Goal: Contribute content: Contribute content

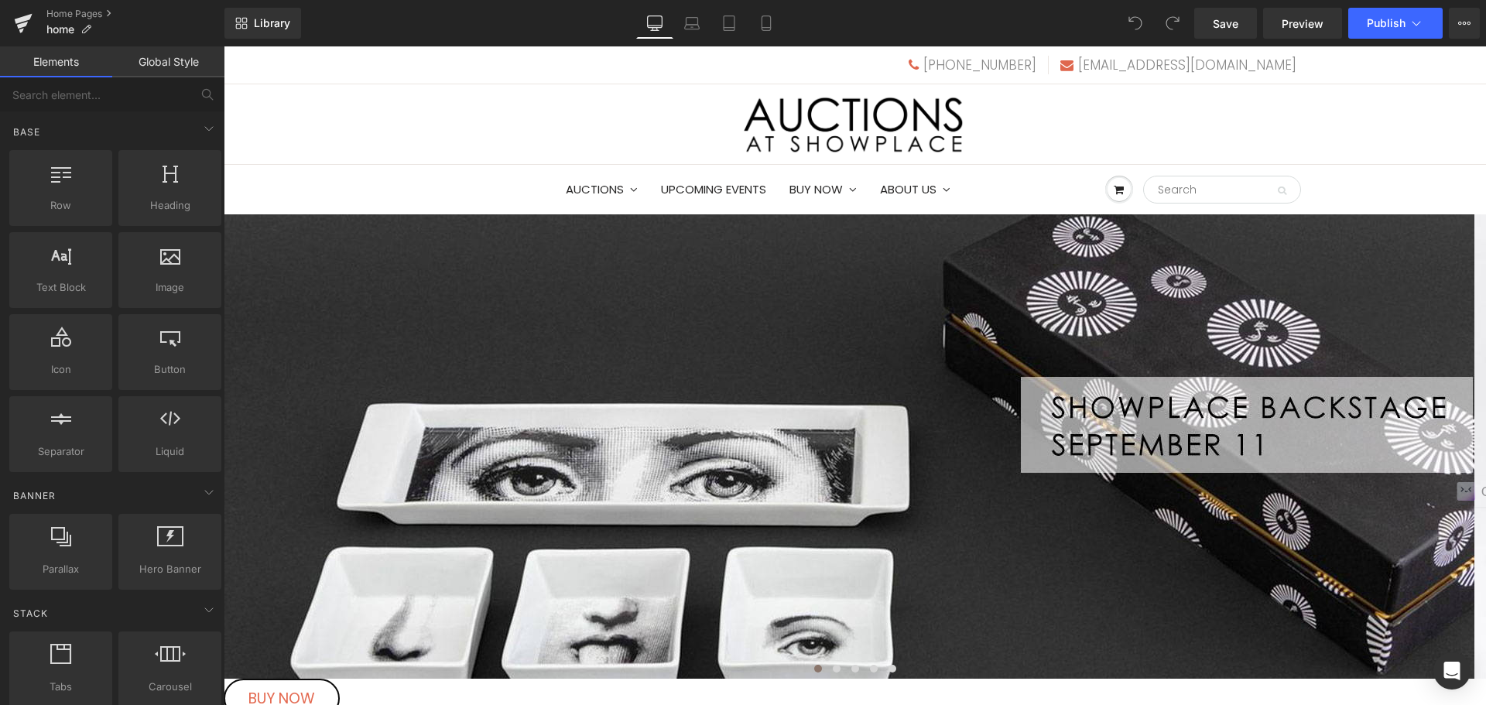
click at [224, 46] on span "Carousel" at bounding box center [224, 46] width 0 height 0
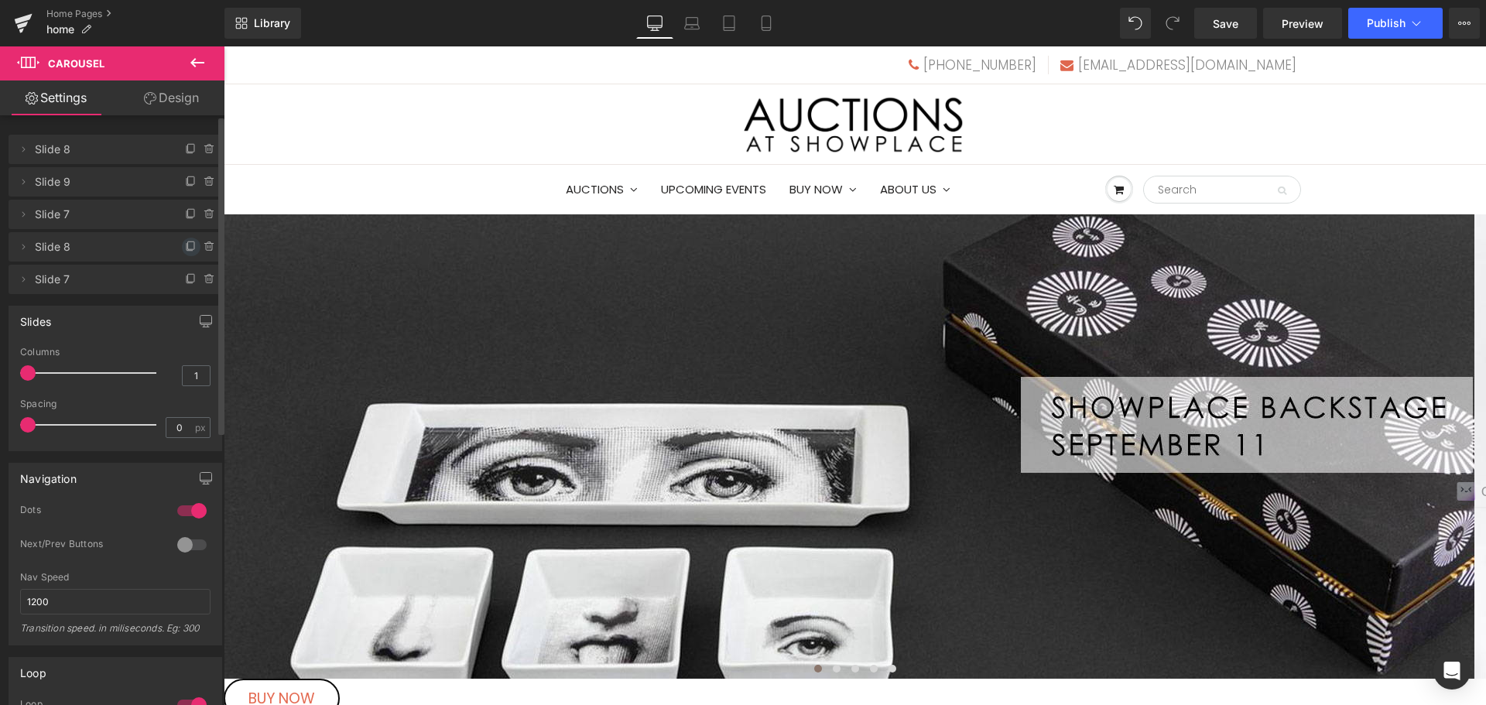
click at [186, 250] on icon at bounding box center [191, 247] width 12 height 12
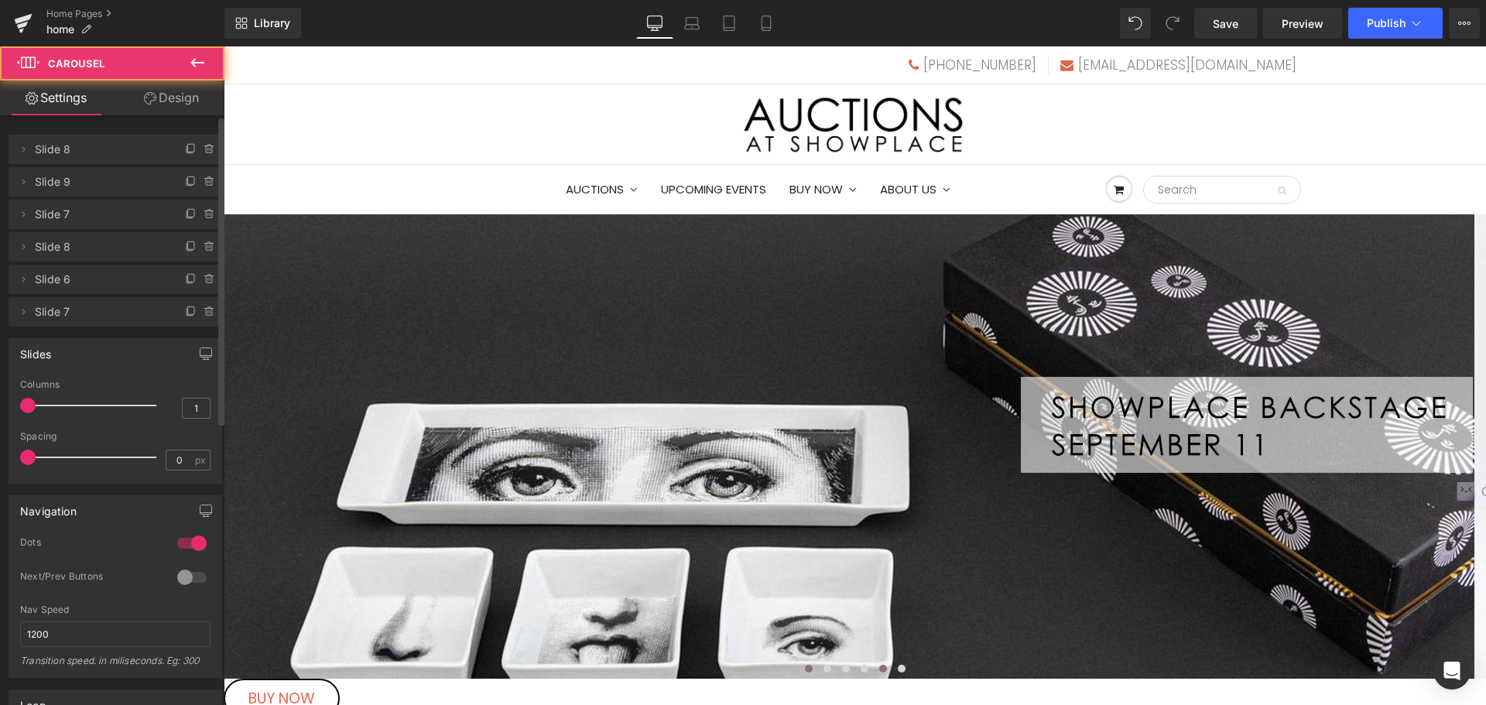
click at [875, 661] on button at bounding box center [883, 668] width 19 height 15
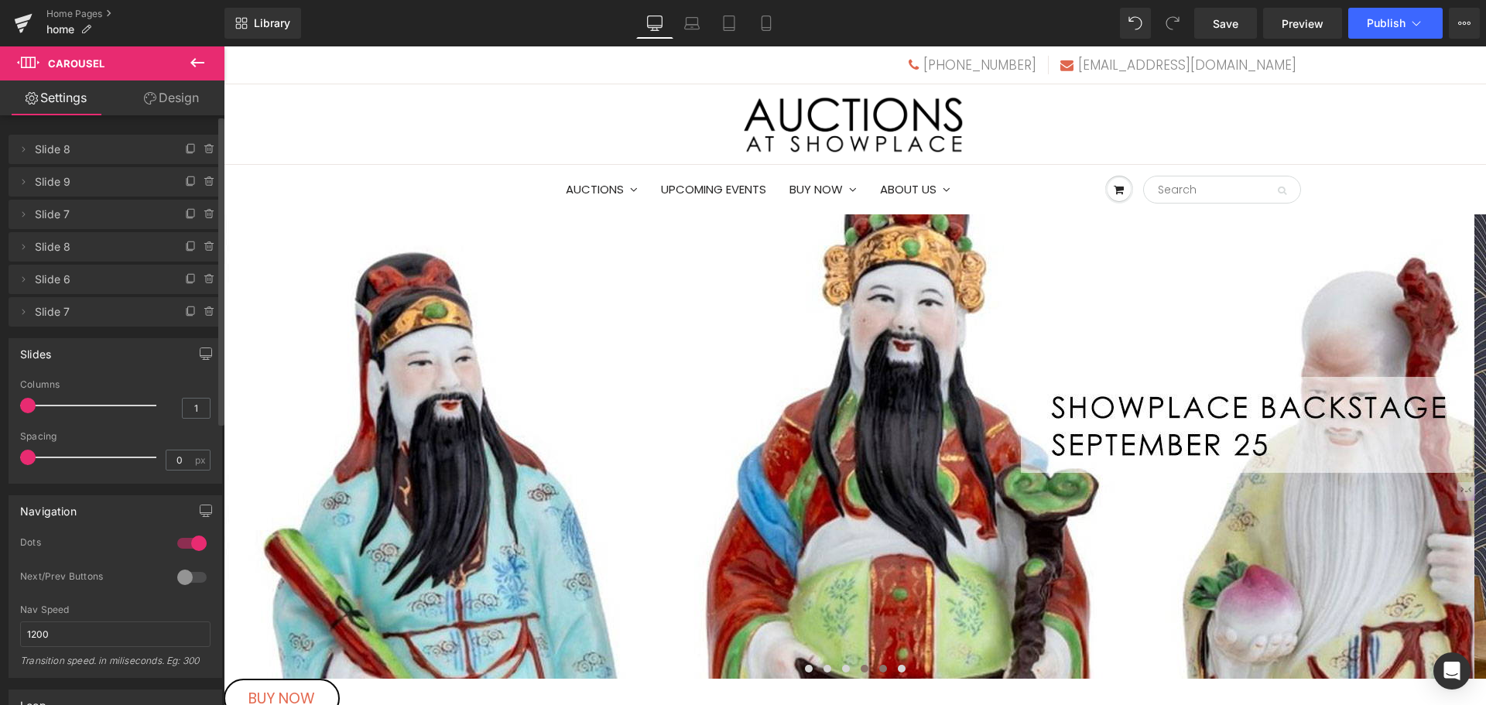
click at [861, 665] on span at bounding box center [865, 669] width 8 height 8
click at [874, 661] on button at bounding box center [883, 668] width 19 height 15
click at [822, 476] on img at bounding box center [920, 446] width 1393 height 464
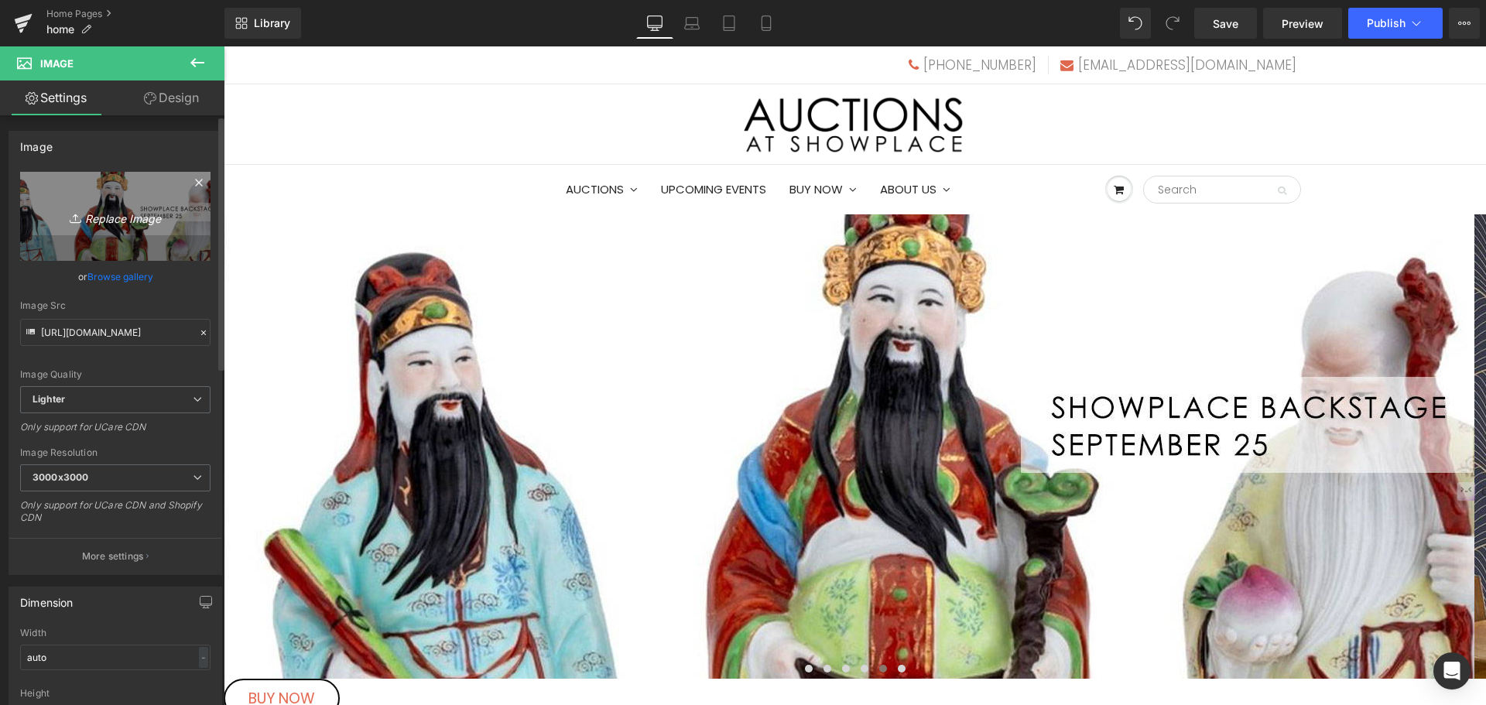
click at [122, 206] on link "Replace Image" at bounding box center [115, 216] width 190 height 89
type input "C:\fakepath\october10S.jpg"
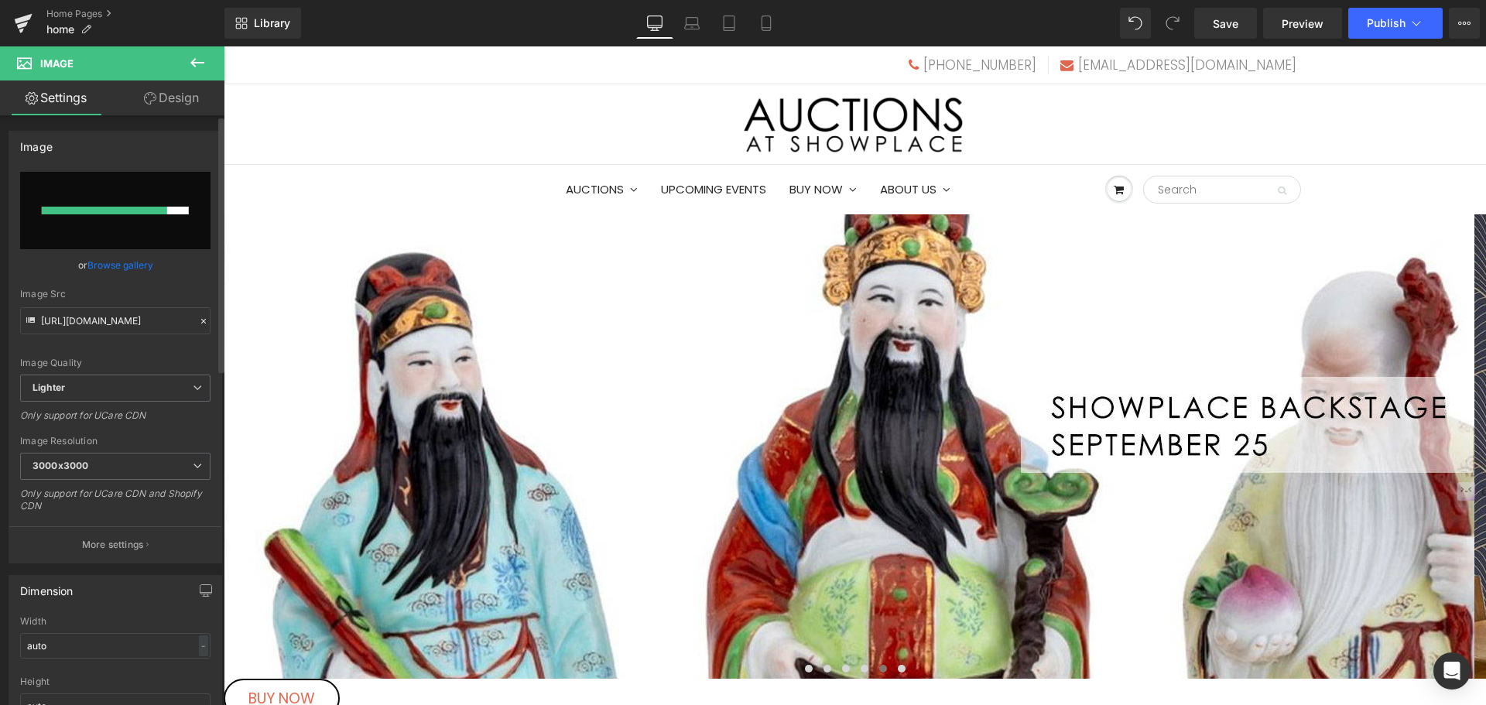
click at [143, 265] on link "Browse gallery" at bounding box center [120, 265] width 66 height 27
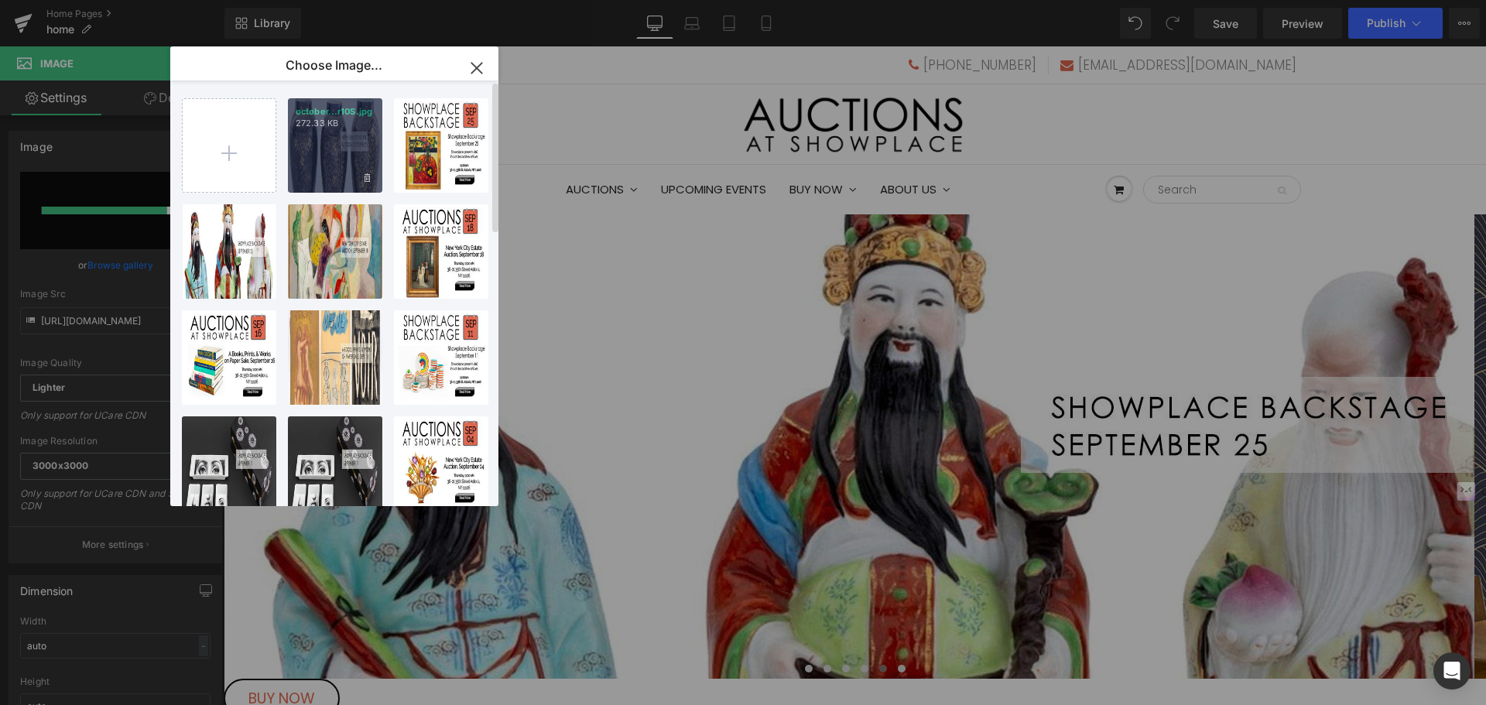
click at [310, 169] on div "october...r10S.jpg 272.33 KB" at bounding box center [335, 145] width 94 height 94
type input "[URL][DOMAIN_NAME]"
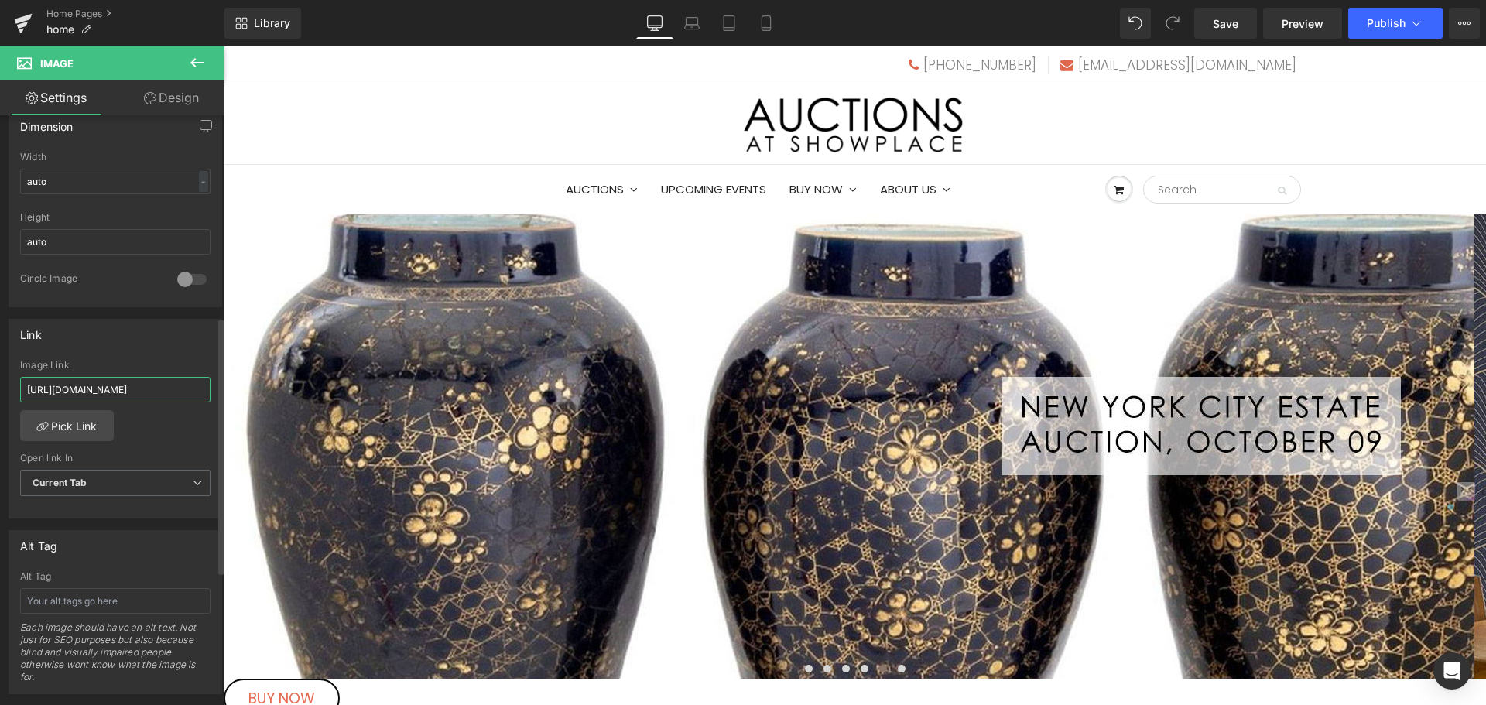
scroll to position [0, 276]
drag, startPoint x: 27, startPoint y: 388, endPoint x: 206, endPoint y: 402, distance: 179.3
click at [206, 402] on div "[URL][DOMAIN_NAME] Image Link [URL][DOMAIN_NAME] Pick Link Current Tab New Tab …" at bounding box center [115, 439] width 212 height 159
paste input "Y3HI3/new-york-city-estate-auction-october-9"
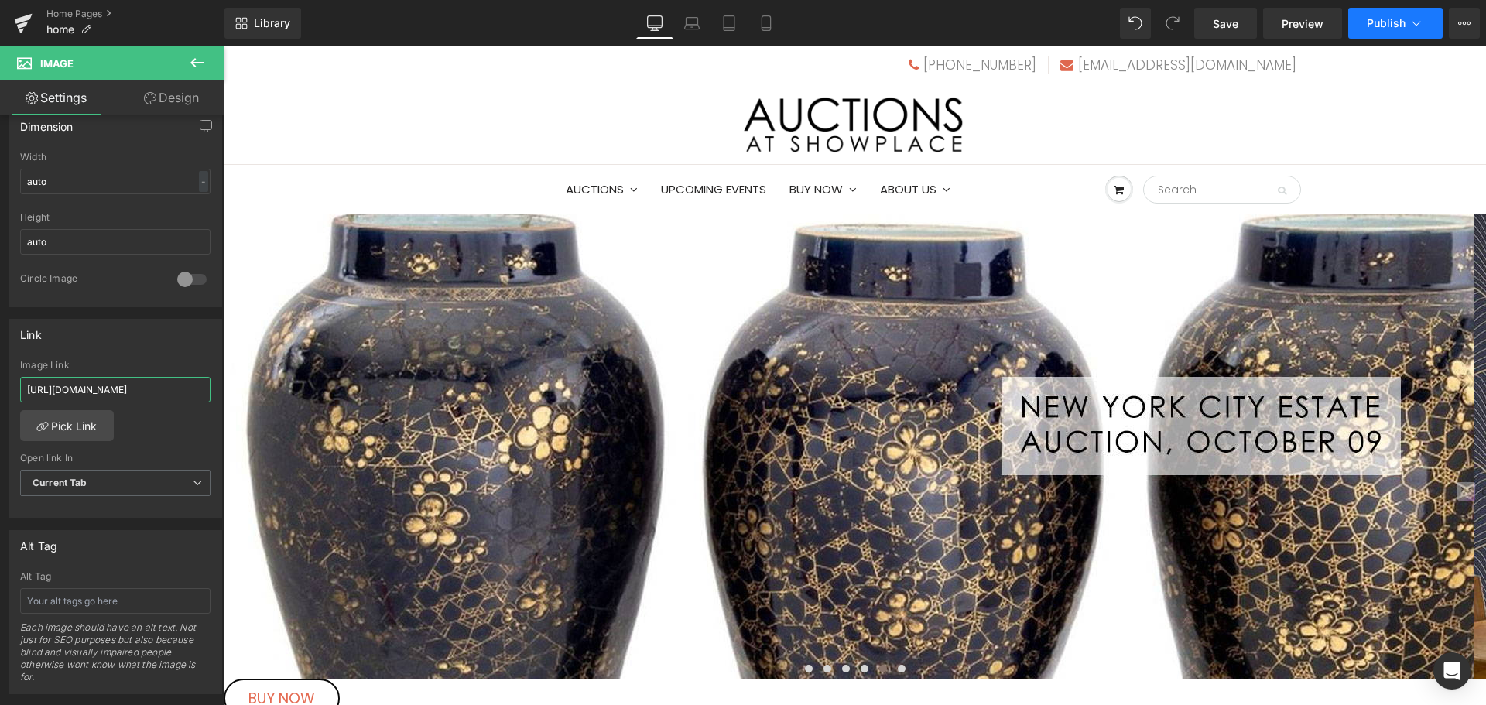
type input "[URL][DOMAIN_NAME]"
click at [1366, 25] on button "Publish" at bounding box center [1395, 23] width 94 height 31
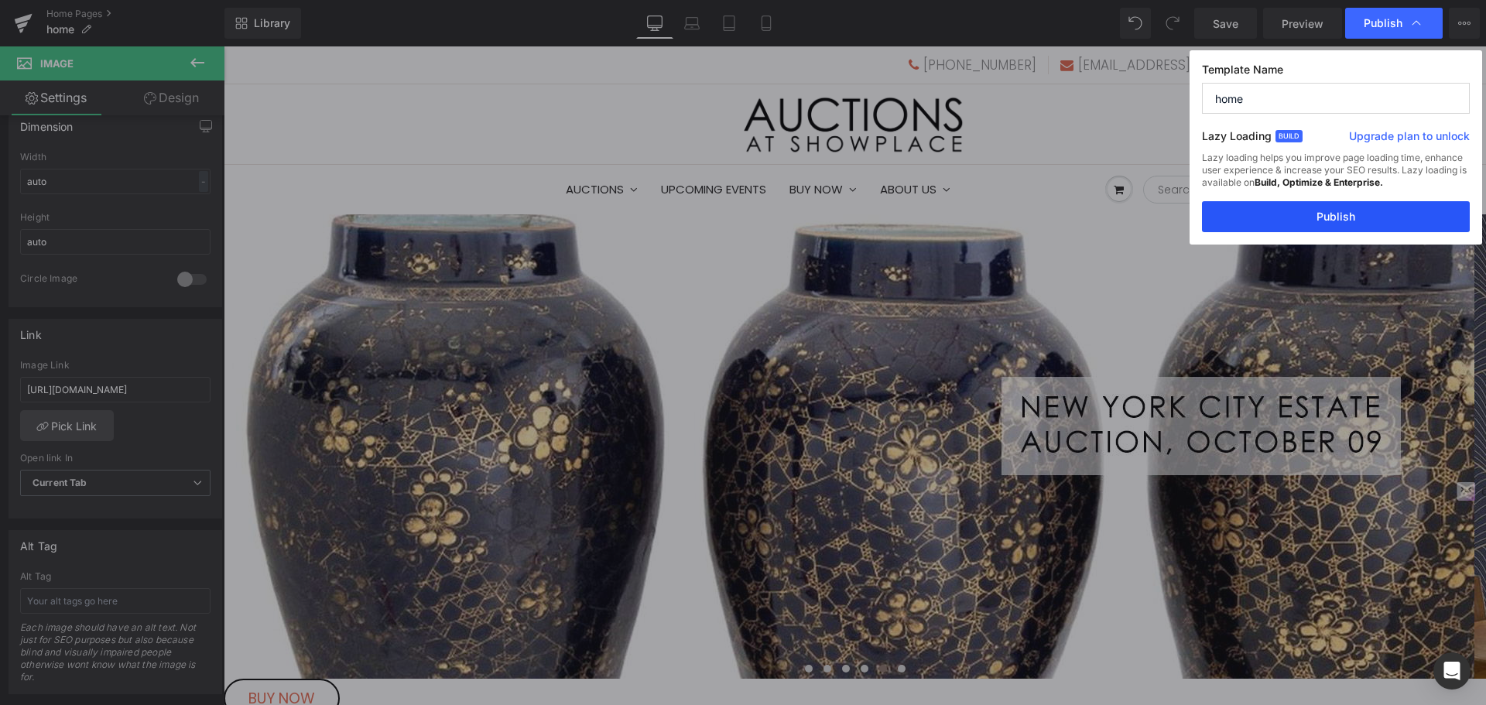
click at [1324, 207] on button "Publish" at bounding box center [1336, 216] width 268 height 31
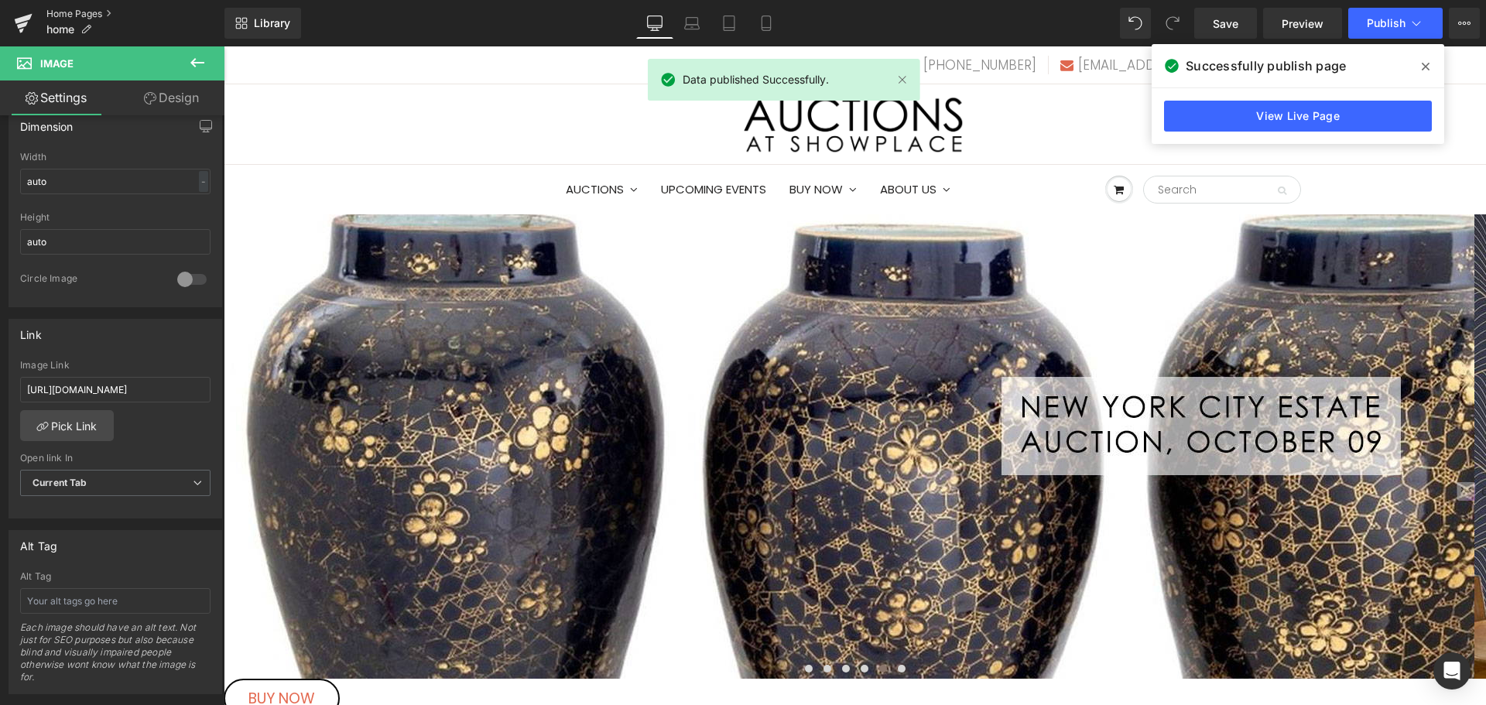
click at [94, 15] on link "Home Pages" at bounding box center [135, 14] width 178 height 12
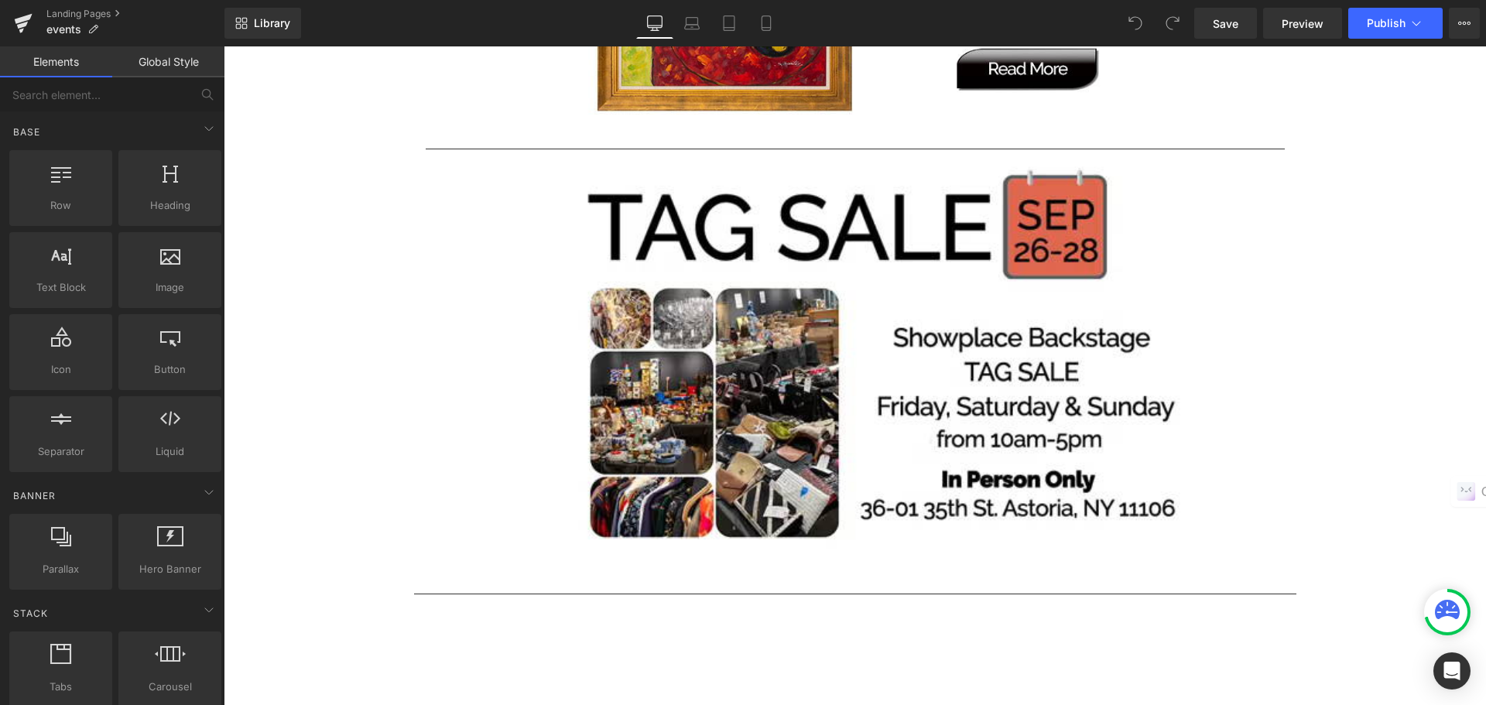
scroll to position [2399, 0]
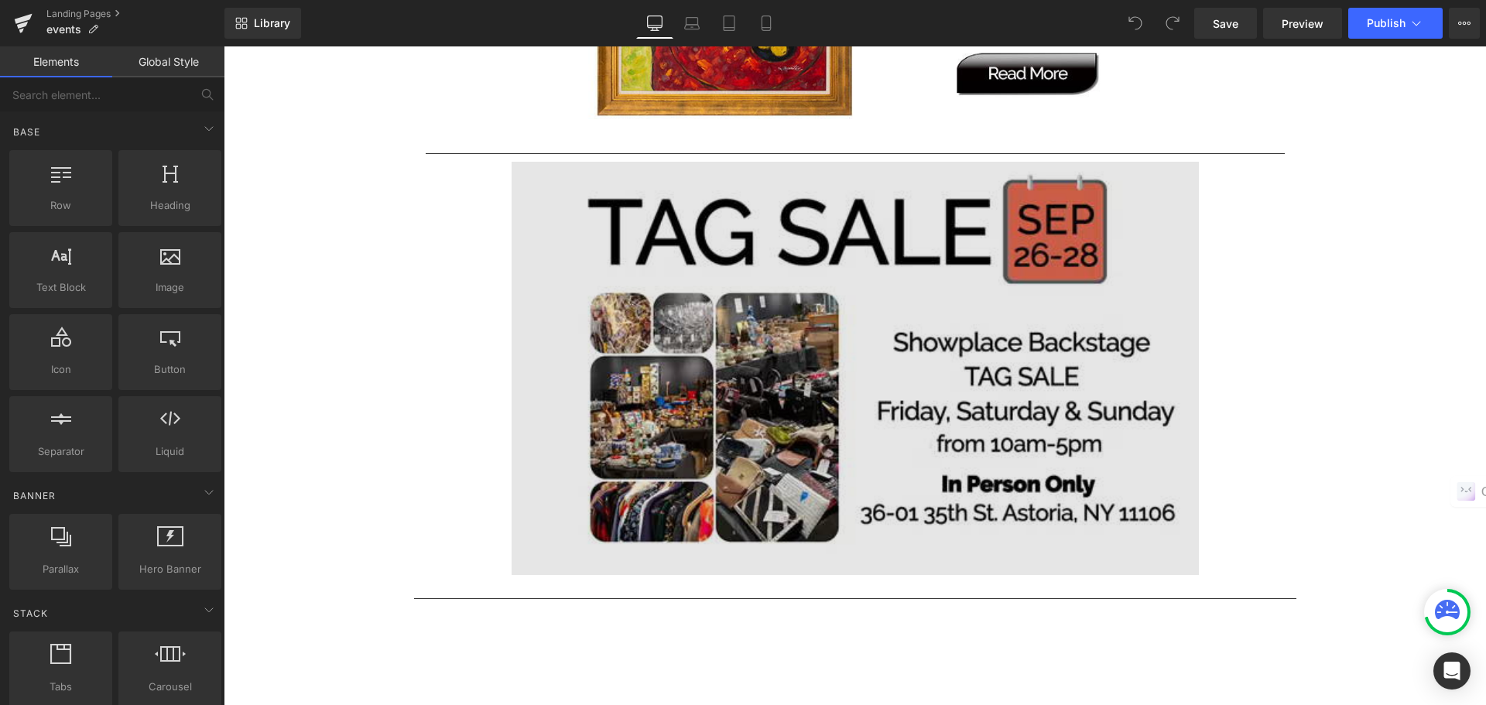
click at [632, 385] on img at bounding box center [855, 368] width 687 height 413
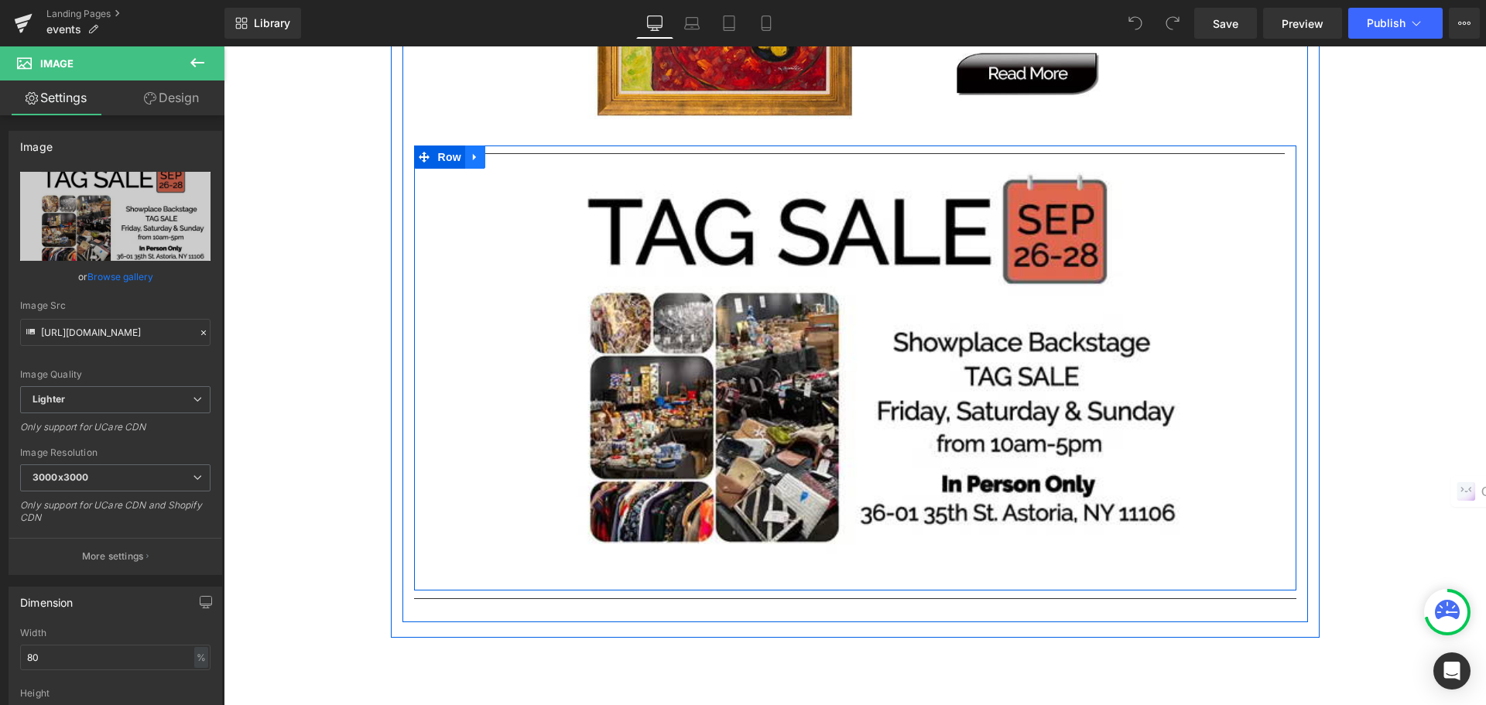
click at [473, 159] on icon at bounding box center [474, 157] width 3 height 7
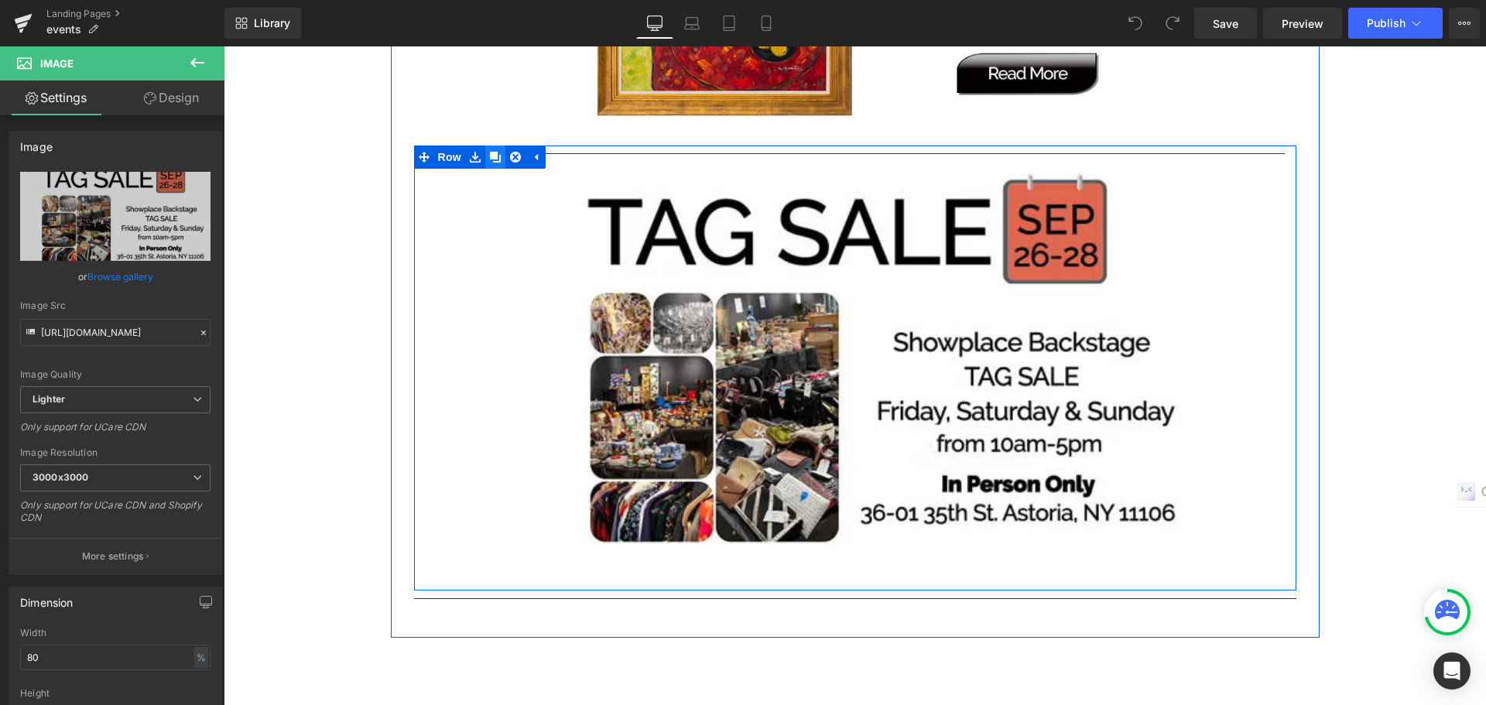
click at [491, 160] on icon at bounding box center [495, 158] width 11 height 12
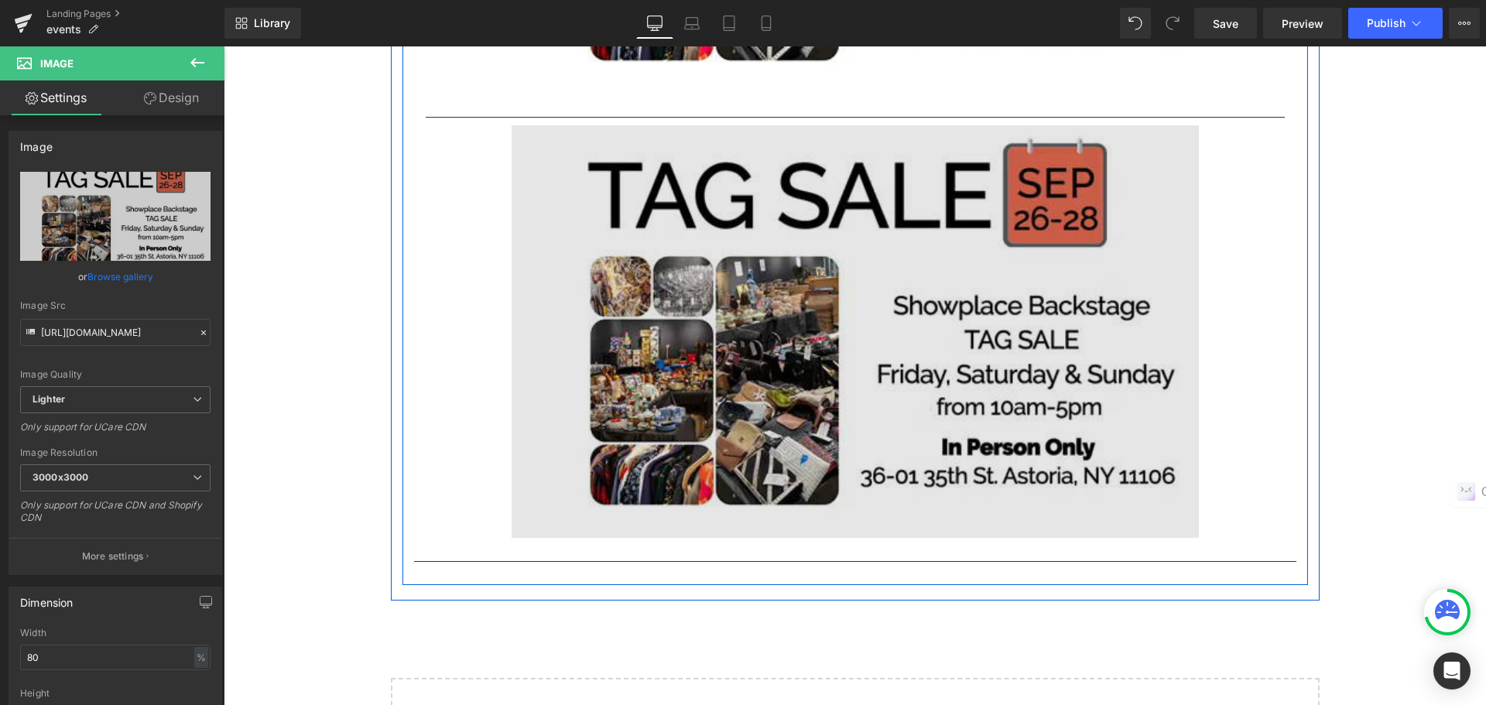
scroll to position [2881, 0]
click at [618, 406] on img at bounding box center [855, 331] width 687 height 413
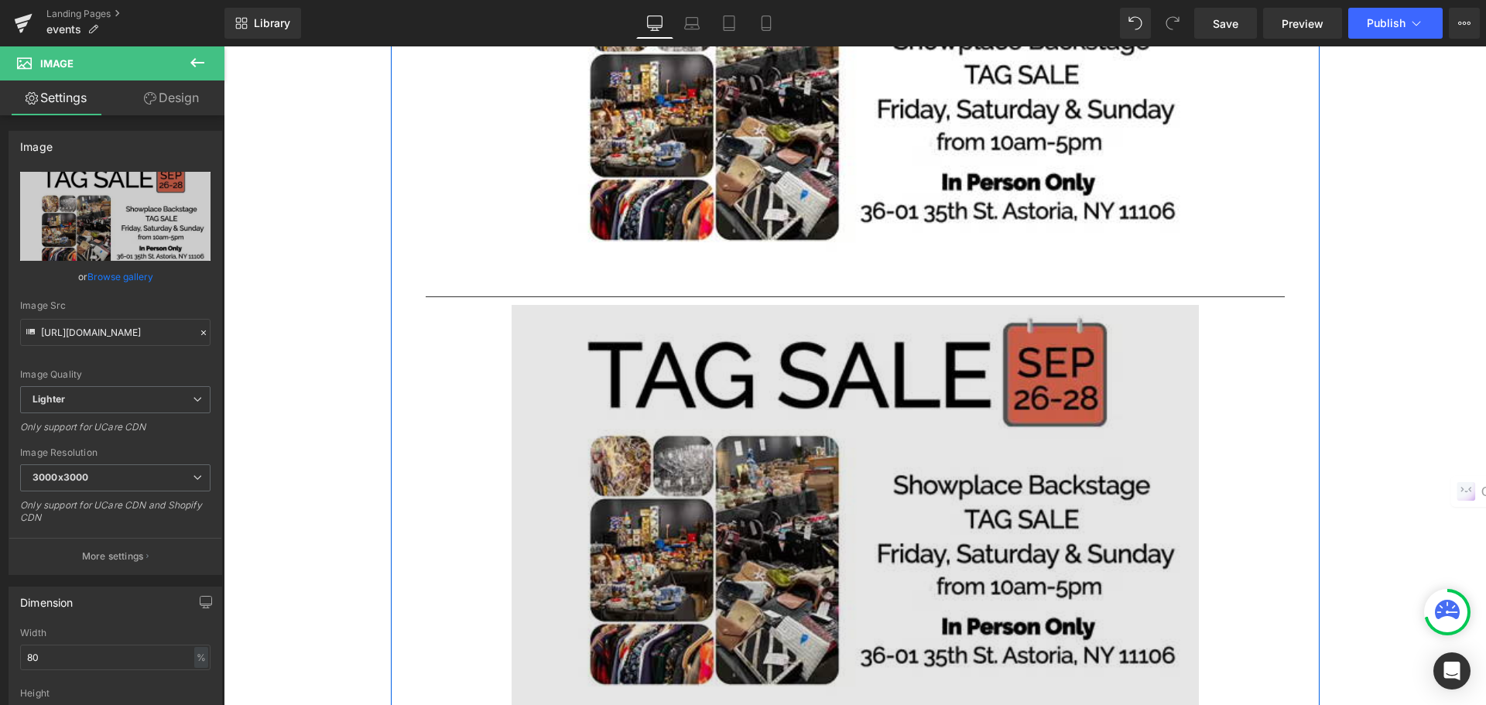
scroll to position [2727, 0]
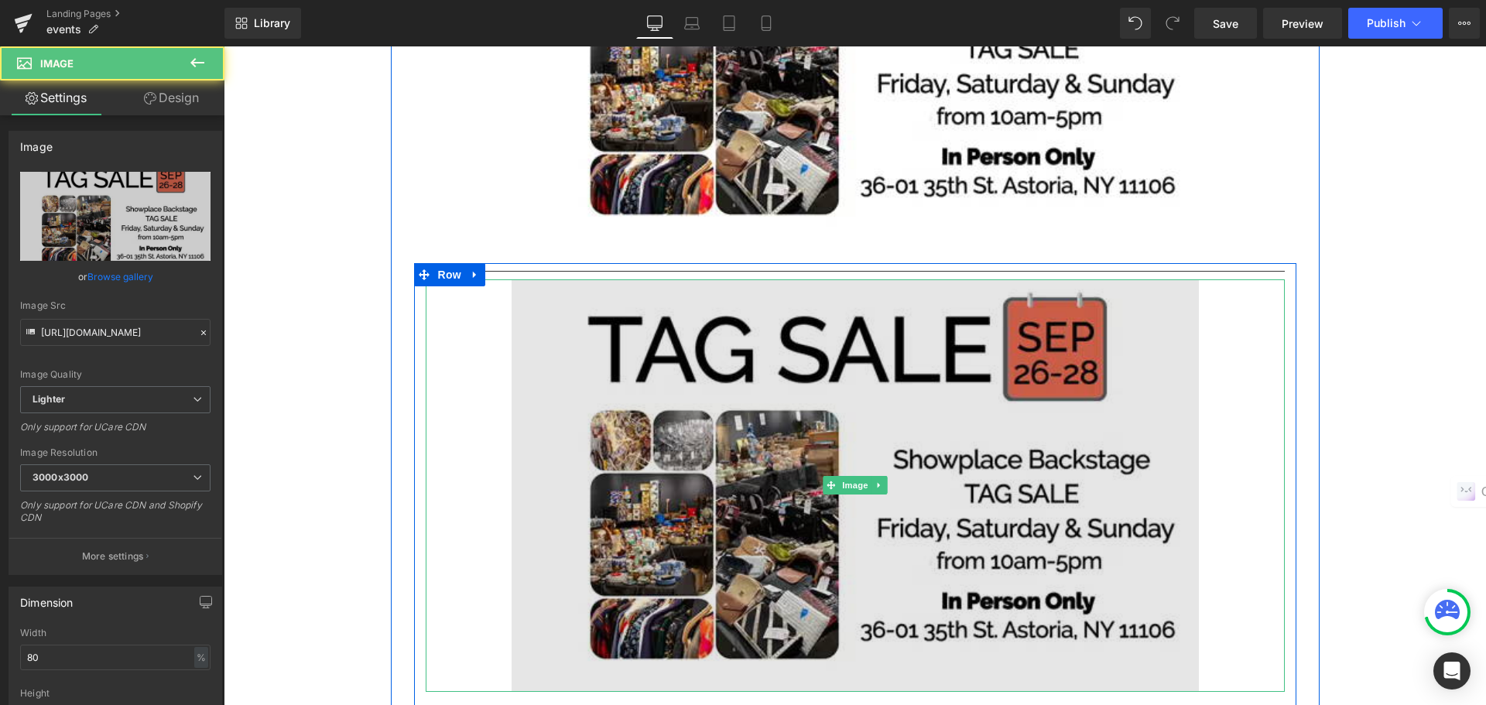
click at [574, 344] on img at bounding box center [855, 485] width 687 height 413
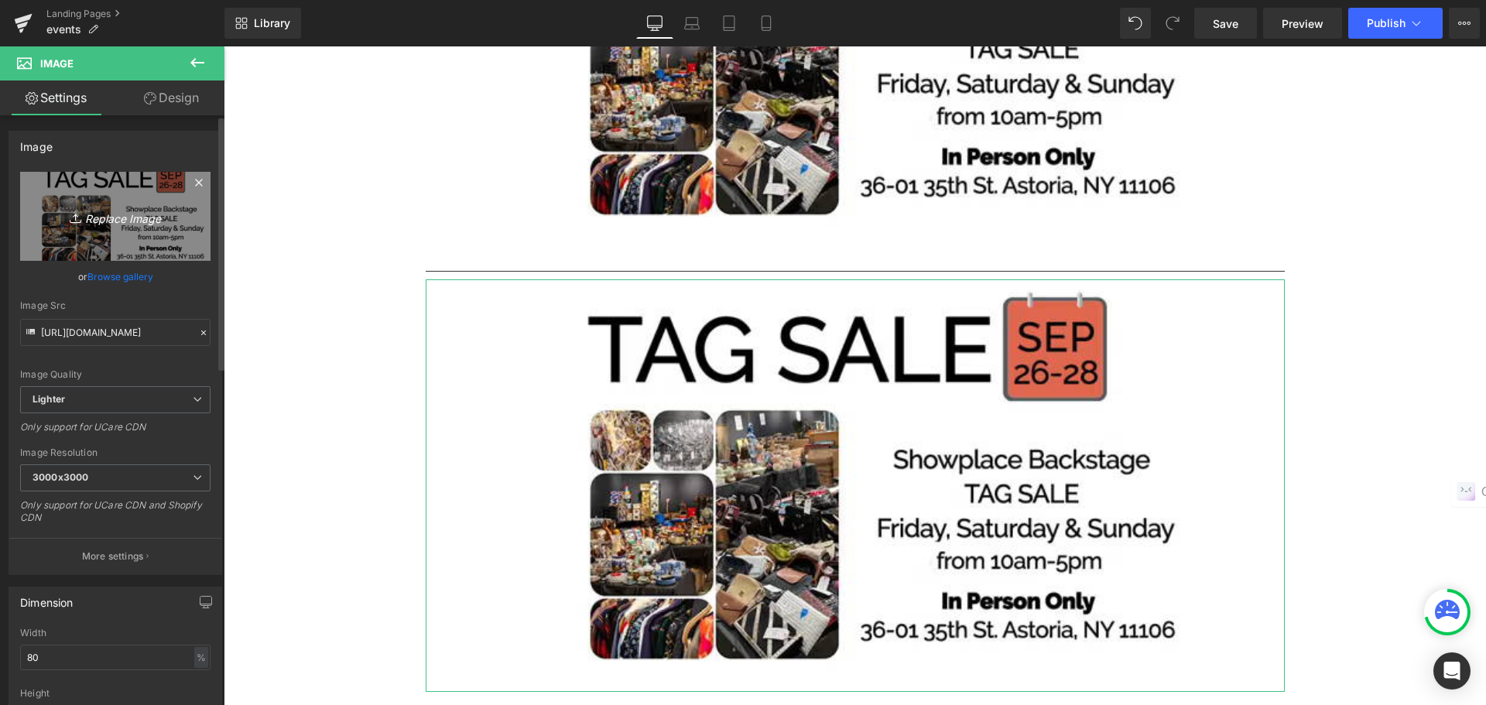
click at [139, 224] on icon "Replace Image" at bounding box center [115, 216] width 124 height 19
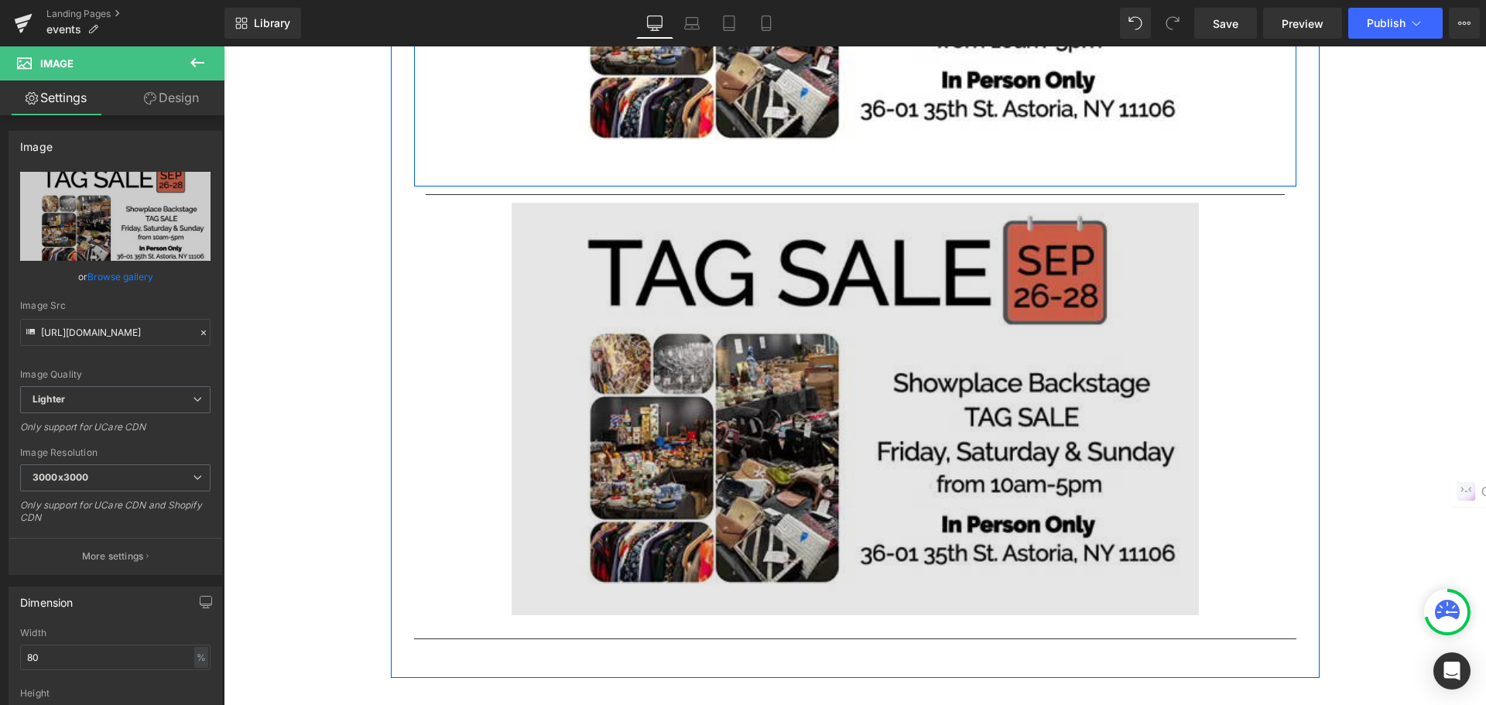
scroll to position [2804, 0]
click at [868, 446] on img at bounding box center [855, 408] width 687 height 413
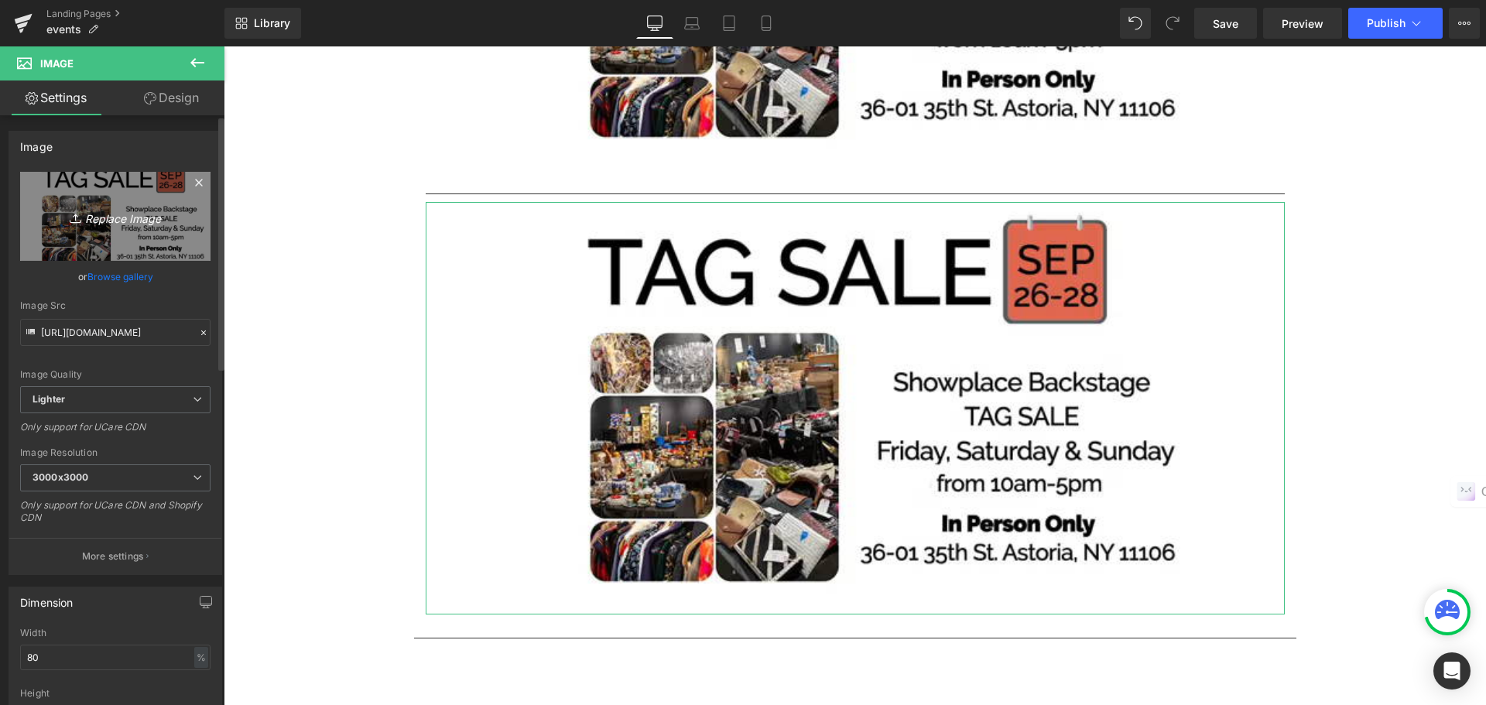
click at [129, 227] on link "Replace Image" at bounding box center [115, 216] width 190 height 89
type input "C:\fakepath\october10e.jpg"
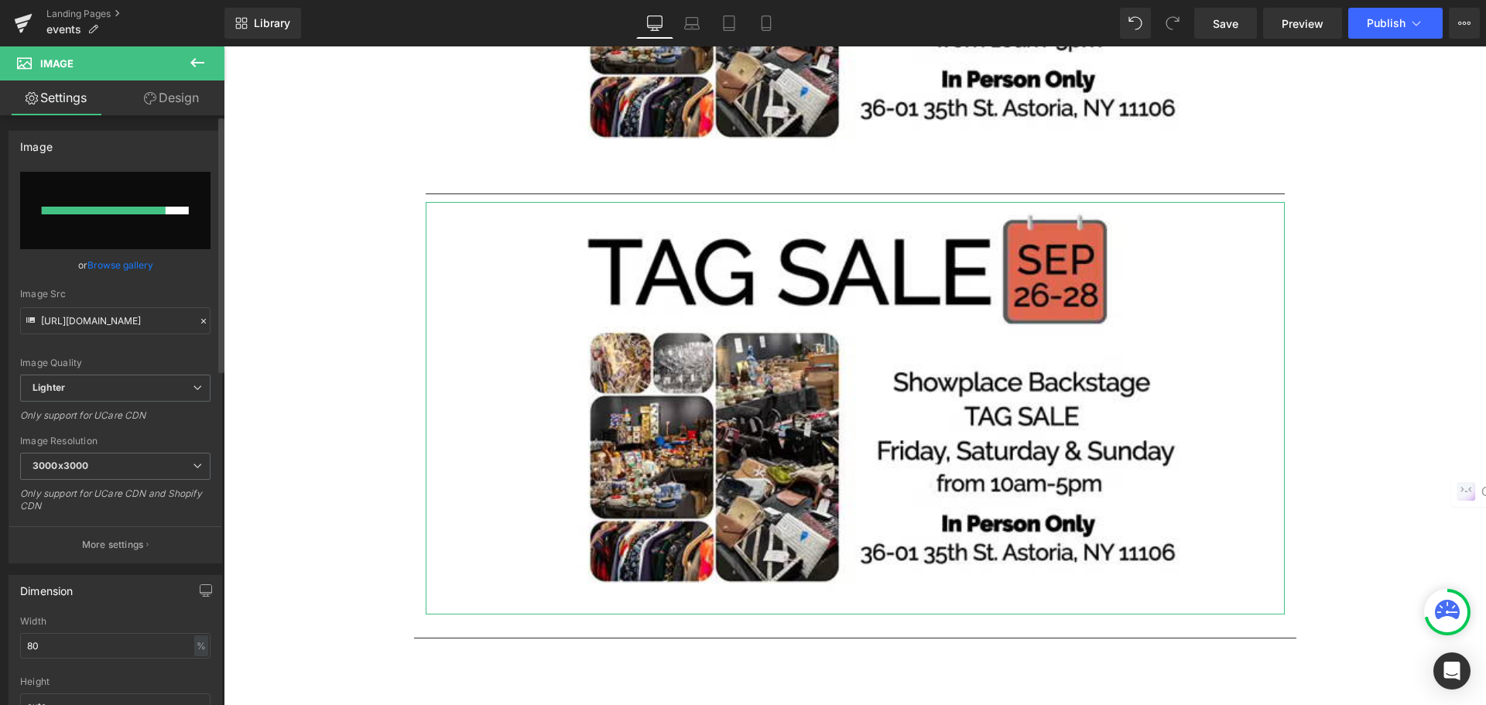
click at [131, 267] on link "Browse gallery" at bounding box center [120, 265] width 66 height 27
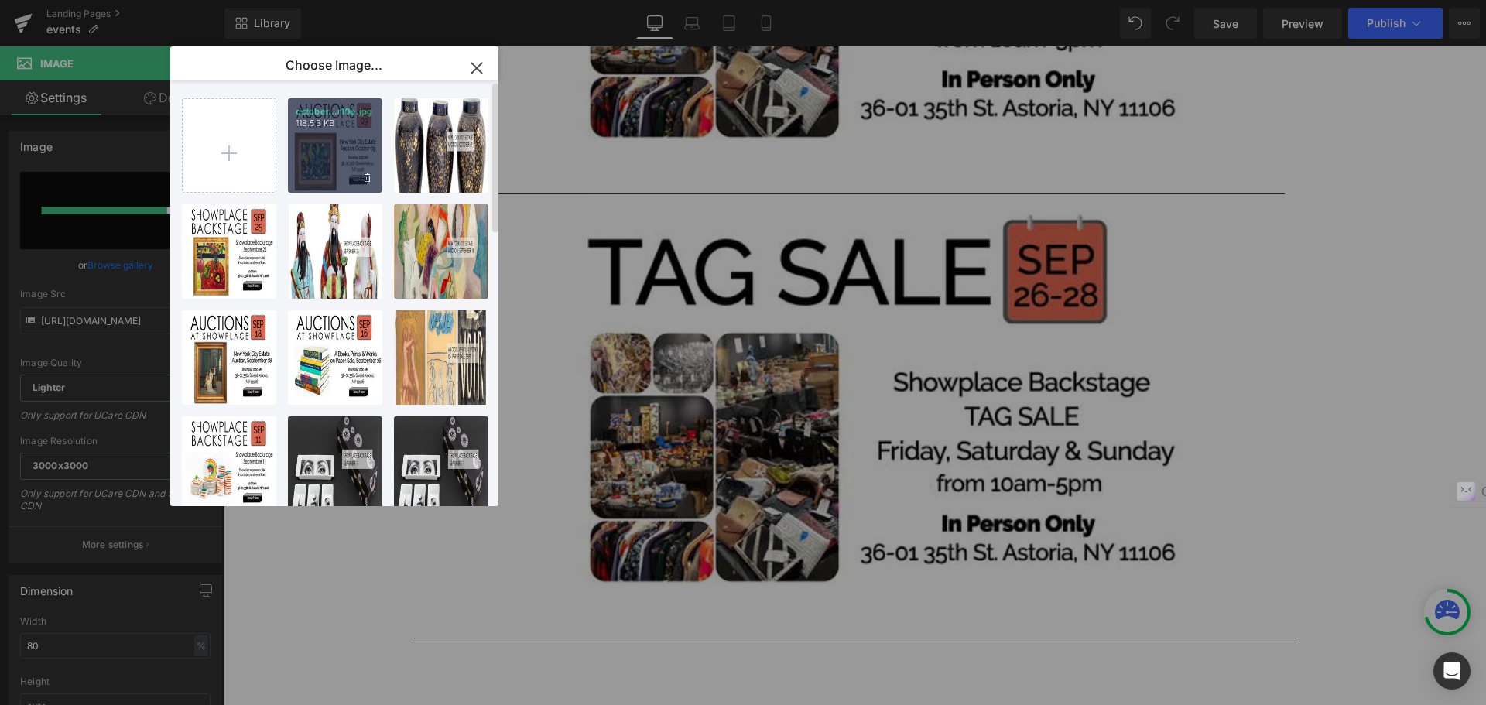
click at [351, 172] on div "october...r10e.jpg 118.53 KB" at bounding box center [335, 145] width 94 height 94
type input "https://ucarecdn.com/2949f34b-1db6-4da3-8255-ef873b6bddea/-/format/auto/-/previ…"
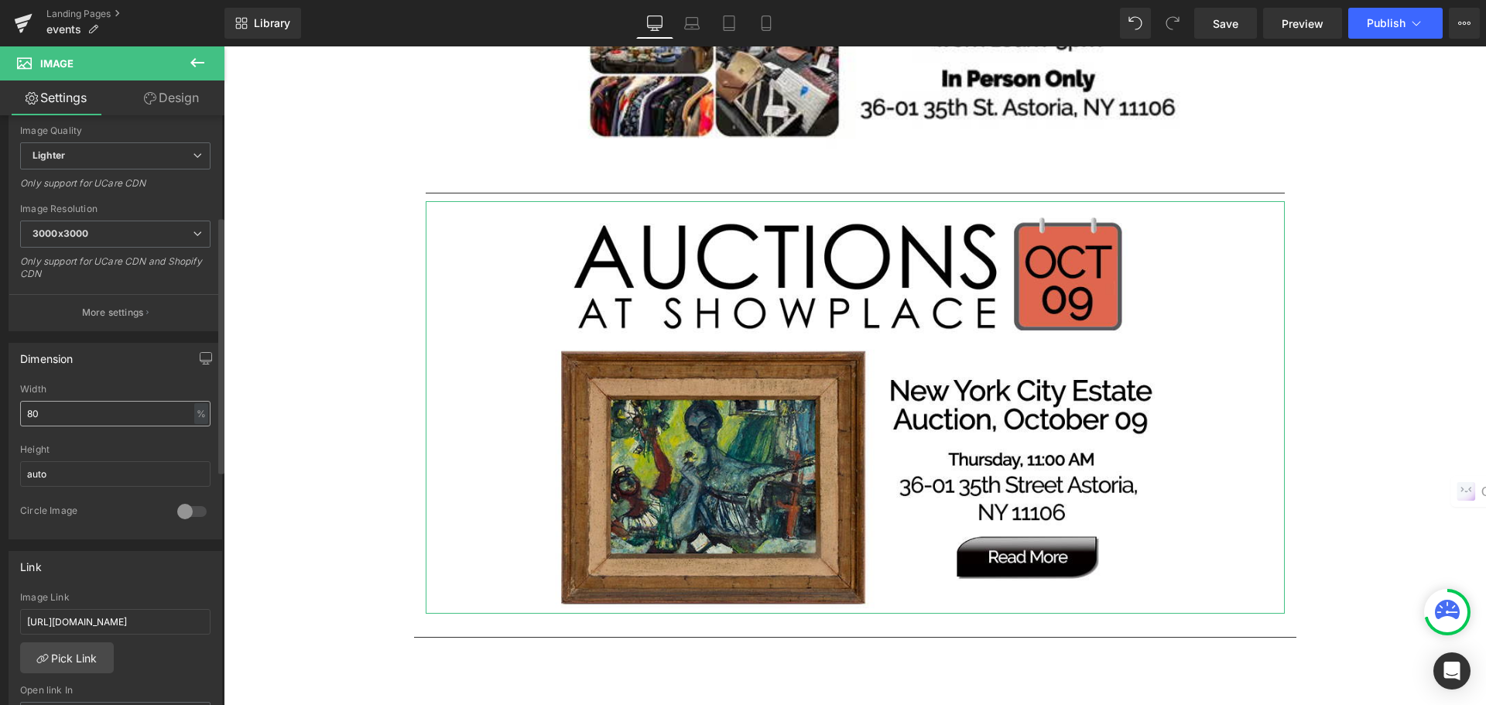
scroll to position [310, 0]
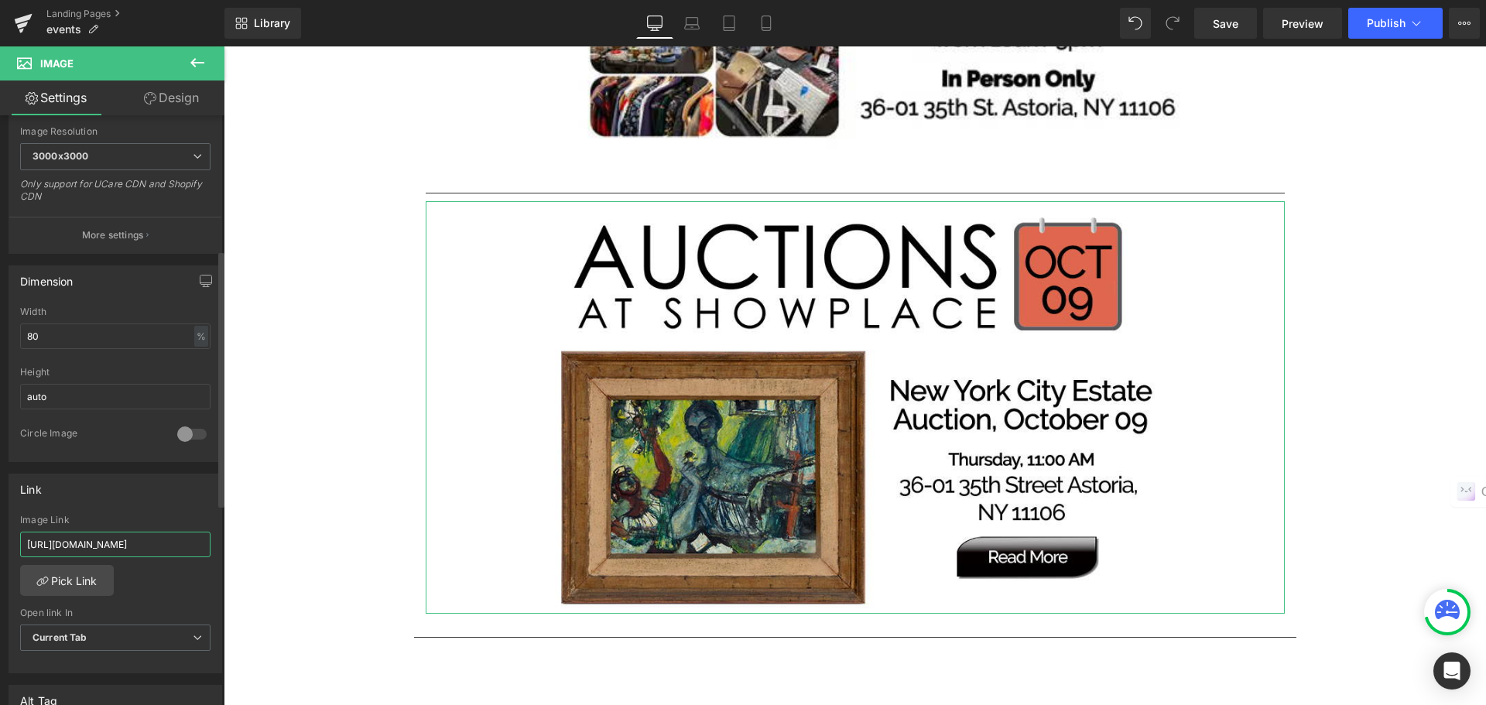
click at [30, 544] on input "[URL][DOMAIN_NAME]" at bounding box center [115, 545] width 190 height 26
drag, startPoint x: 24, startPoint y: 544, endPoint x: 217, endPoint y: 559, distance: 193.3
click at [217, 559] on div "Link https://auctions.nyshowplace.com/auctions/4-HSFMFF/showplace-backstage-auc…" at bounding box center [115, 568] width 231 height 212
paste input "Y3HI3/new-york-city-estate-auction-october-9"
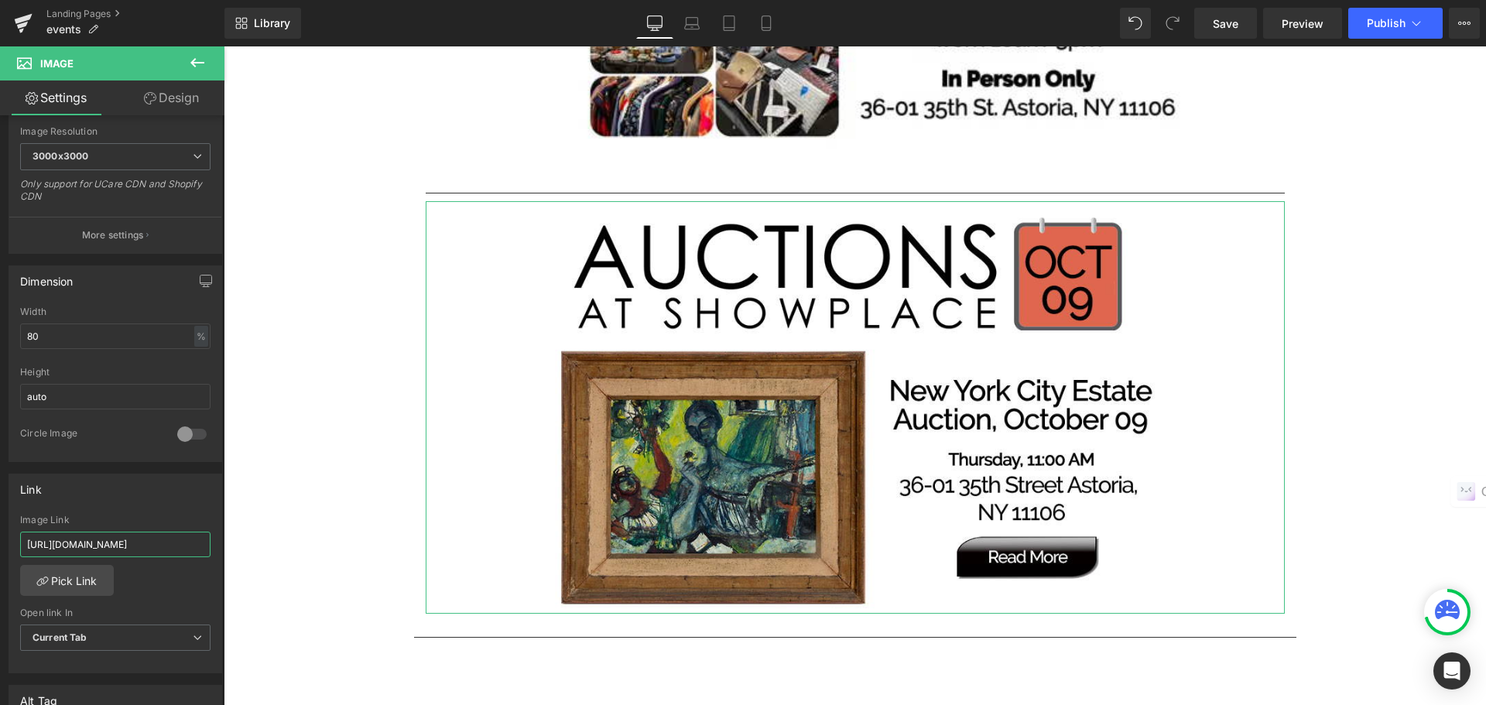
scroll to position [0, 251]
type input "[URL][DOMAIN_NAME]"
click at [1393, 33] on button "Publish" at bounding box center [1395, 23] width 94 height 31
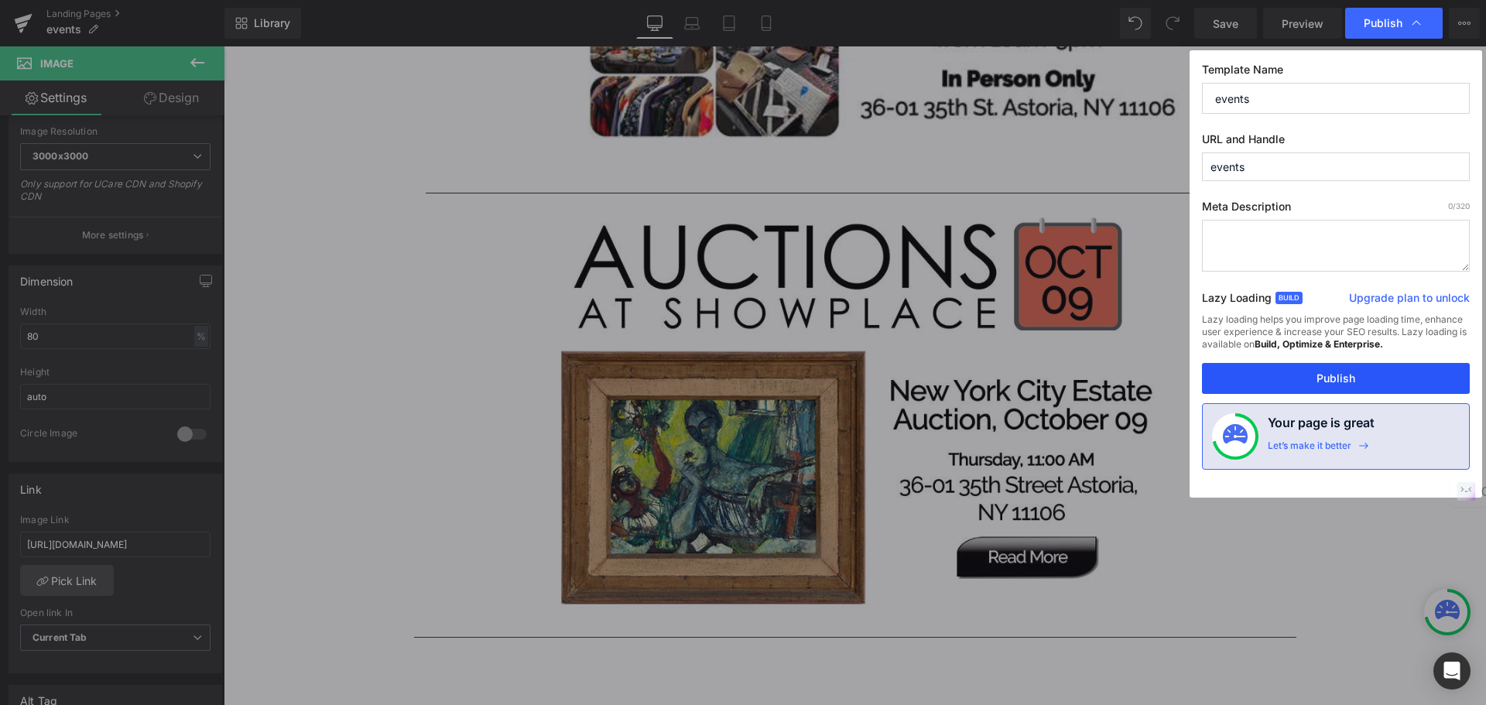
click at [1370, 371] on button "Publish" at bounding box center [1336, 378] width 268 height 31
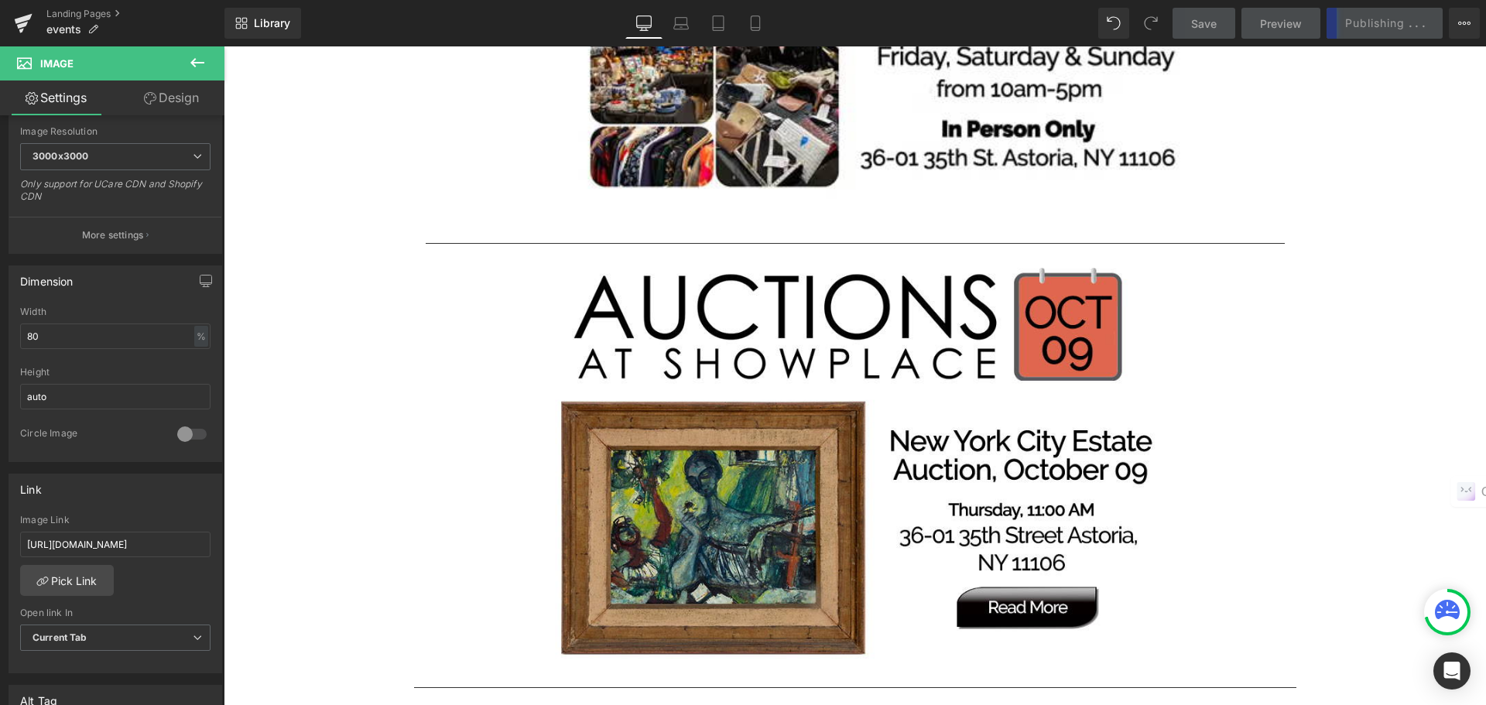
scroll to position [2727, 0]
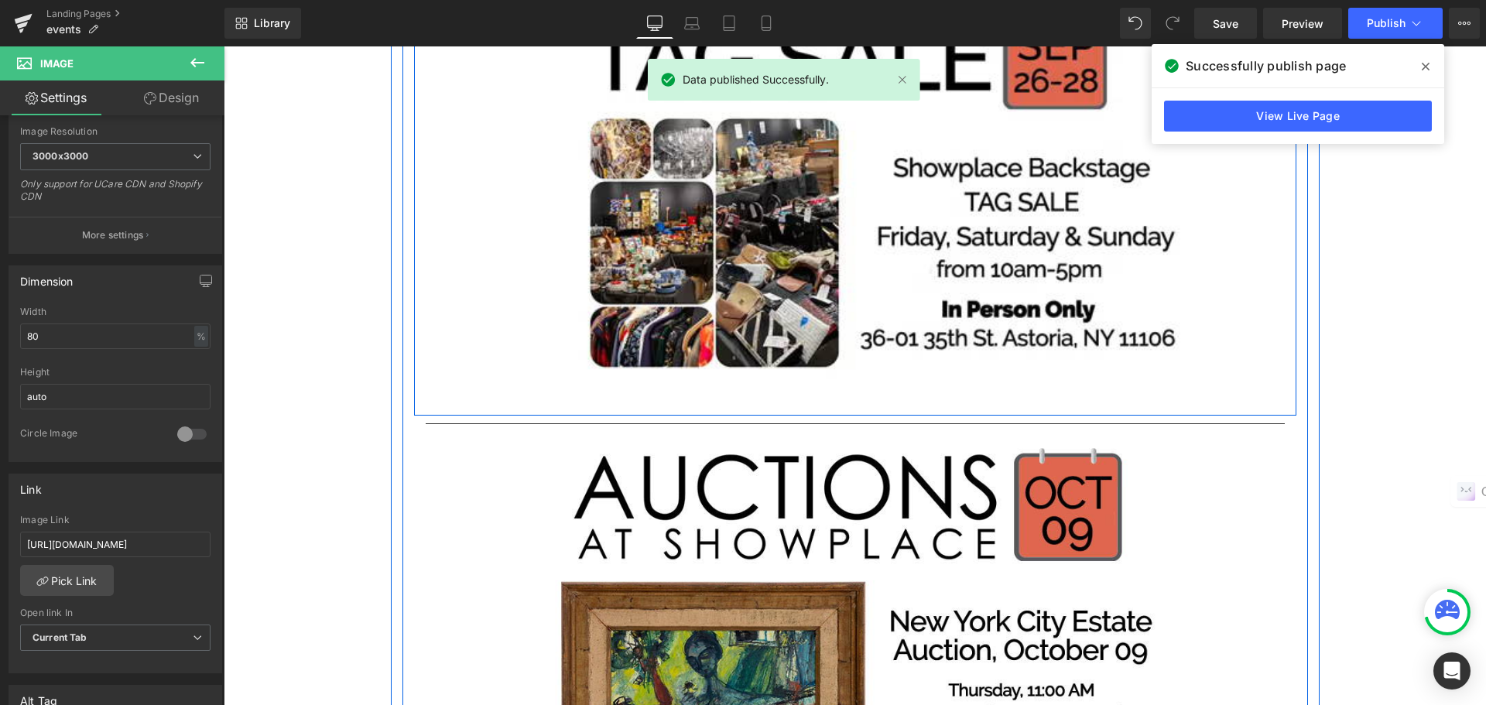
scroll to position [2573, 0]
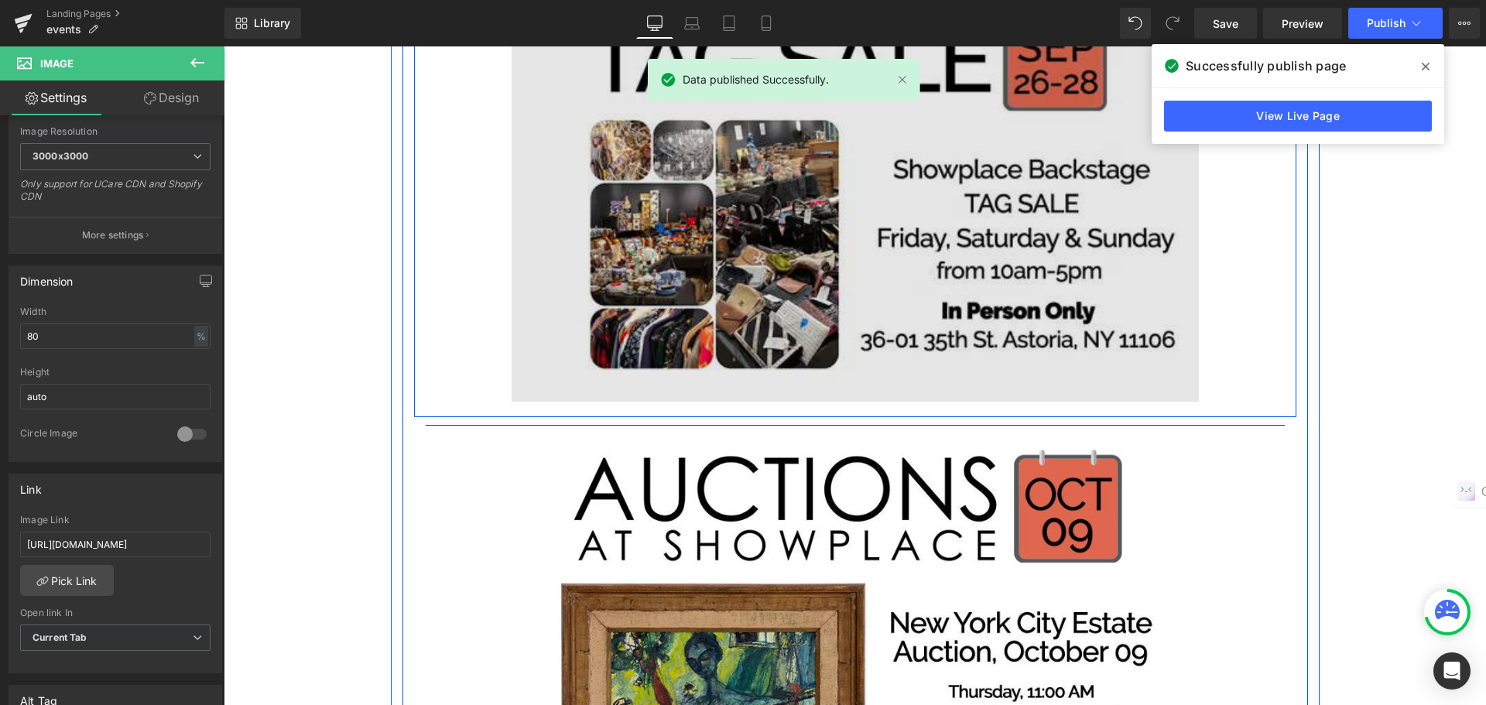
click at [943, 277] on img at bounding box center [855, 195] width 687 height 413
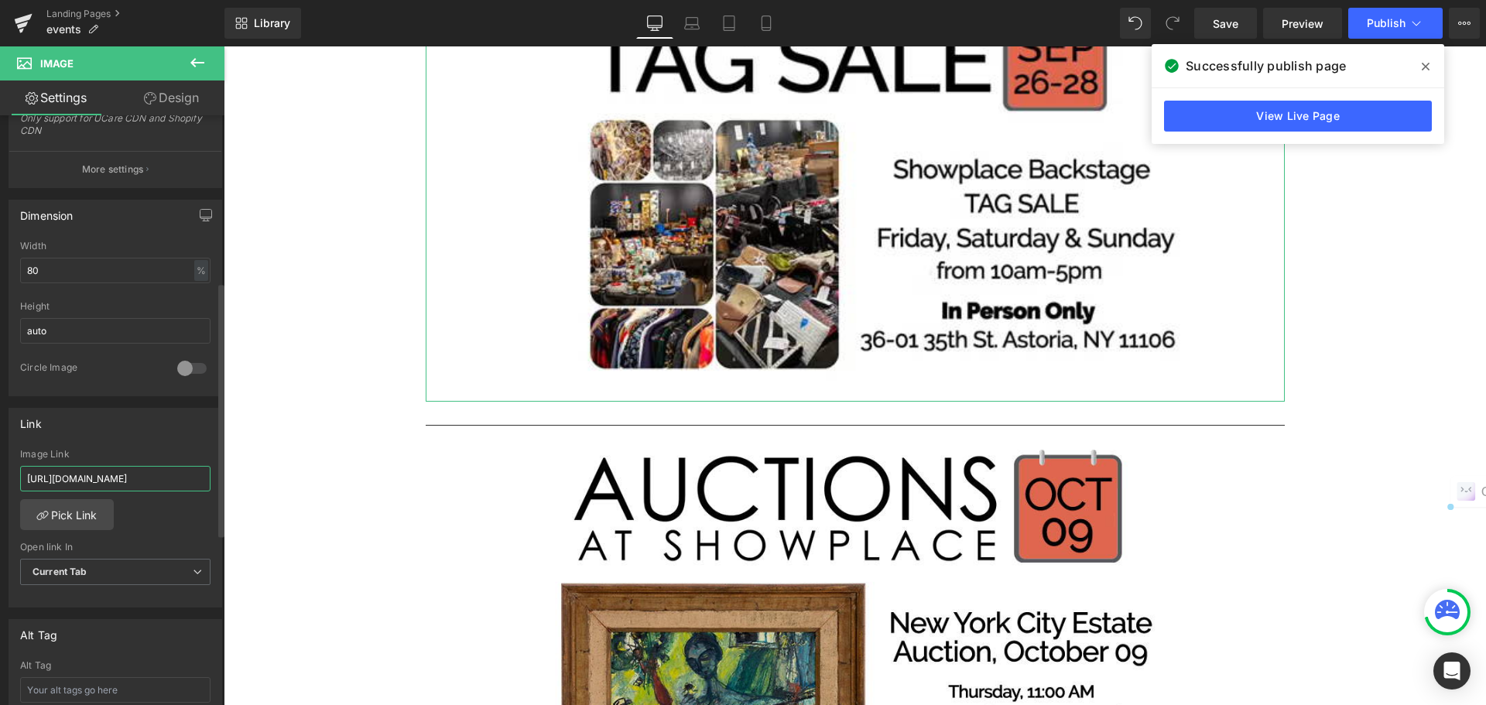
scroll to position [0, 276]
drag, startPoint x: 28, startPoint y: 480, endPoint x: 192, endPoint y: 502, distance: 165.6
click at [192, 502] on div "[URL][DOMAIN_NAME] Image Link [URL][DOMAIN_NAME] Pick Link Current Tab New Tab …" at bounding box center [115, 528] width 212 height 159
type input "5"
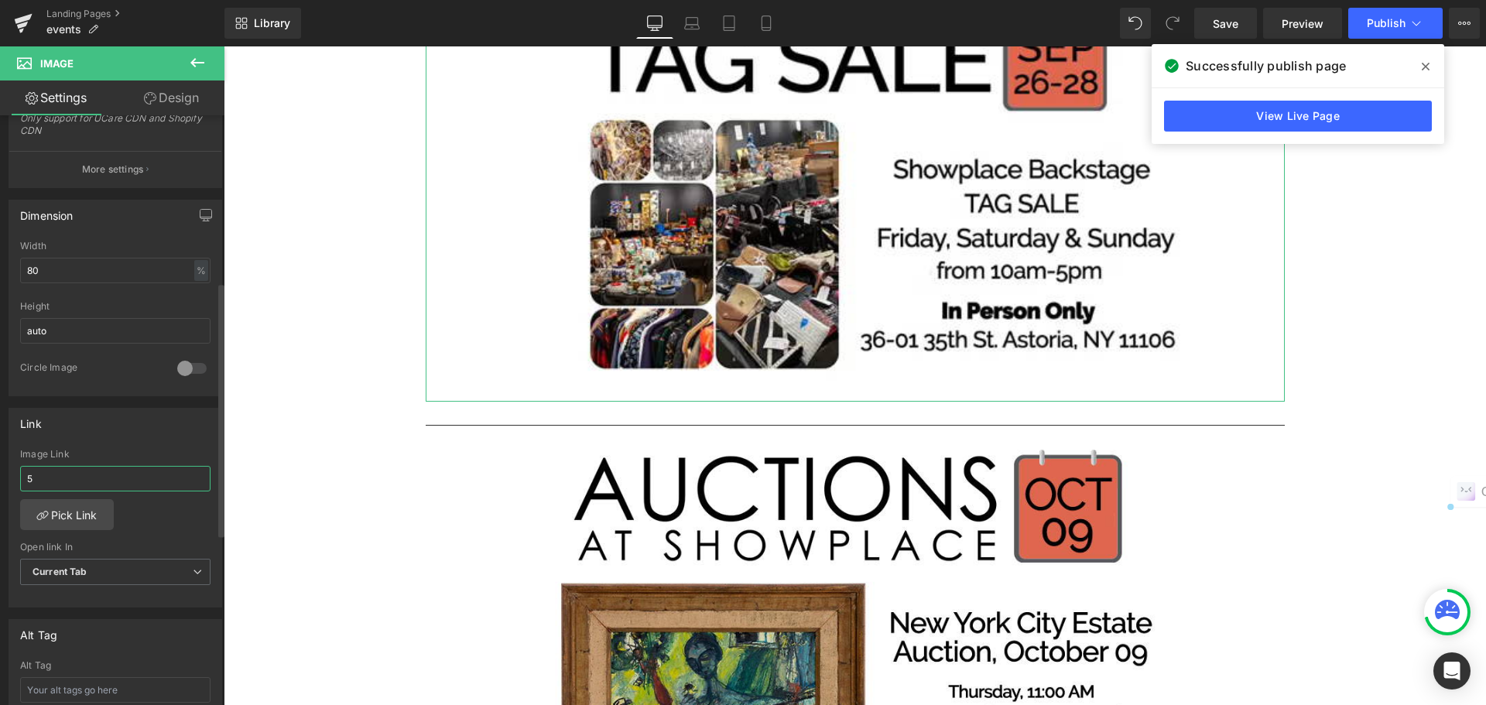
drag, startPoint x: 108, startPoint y: 473, endPoint x: 16, endPoint y: 472, distance: 92.1
click at [16, 472] on div "5 Image Link 5 Pick Link Current Tab New Tab Open link In Current Tab Current T…" at bounding box center [115, 528] width 212 height 159
click at [1380, 25] on span "Publish" at bounding box center [1386, 23] width 39 height 12
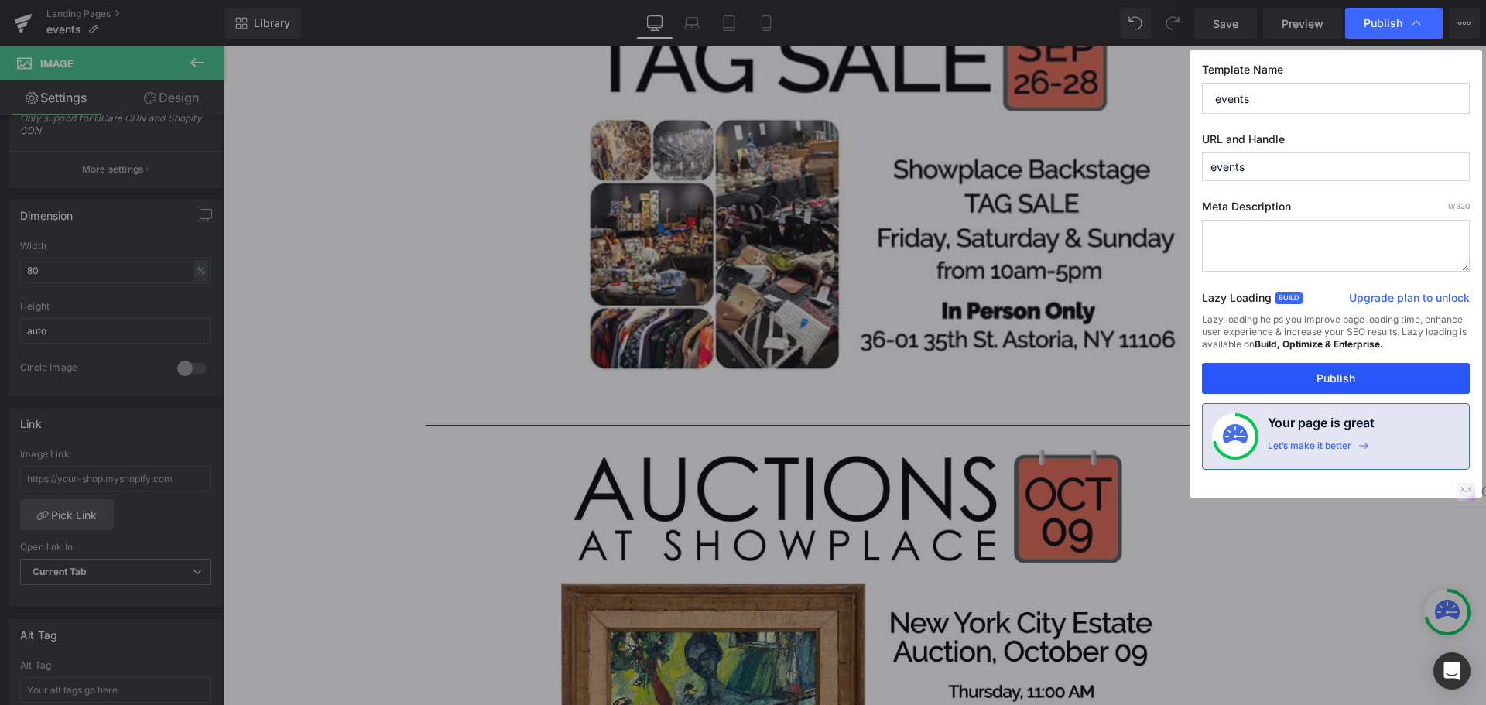
click at [1381, 372] on button "Publish" at bounding box center [1336, 378] width 268 height 31
